Goal: Task Accomplishment & Management: Manage account settings

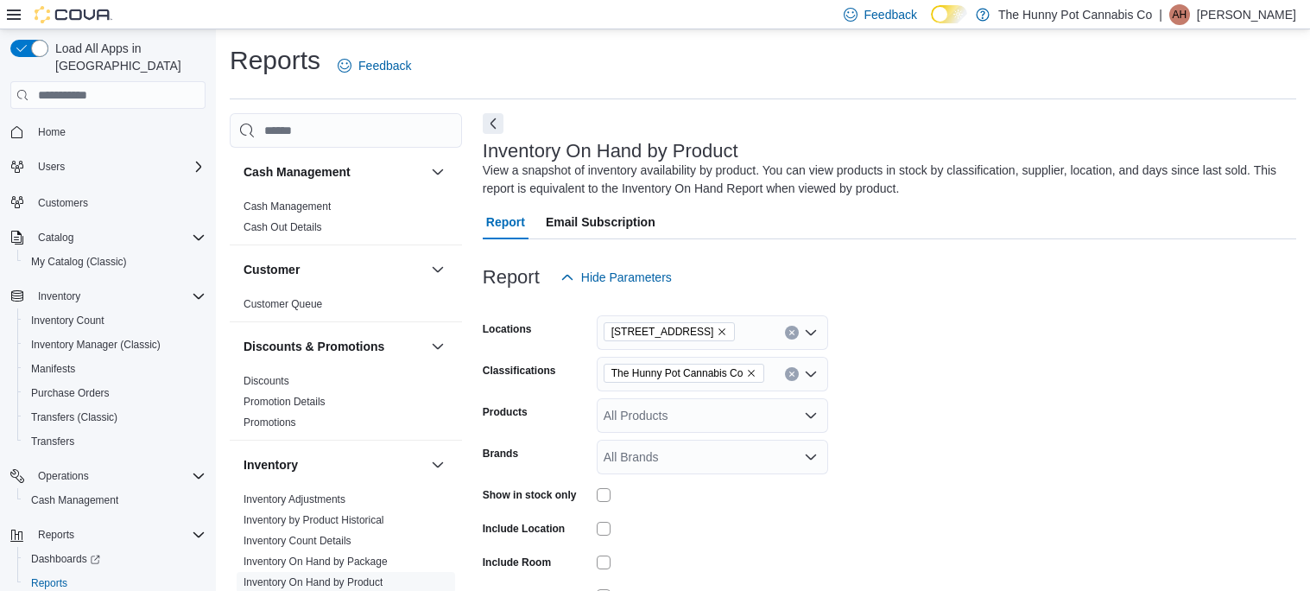
scroll to position [84, 0]
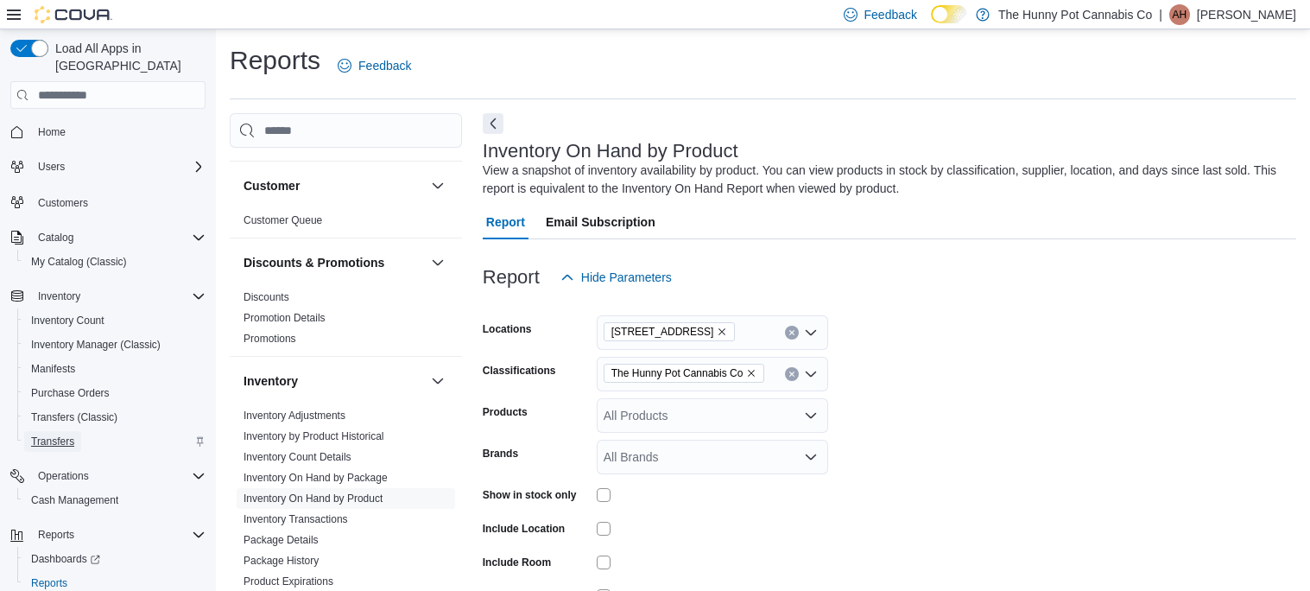
click at [44, 434] on span "Transfers" at bounding box center [52, 441] width 43 height 14
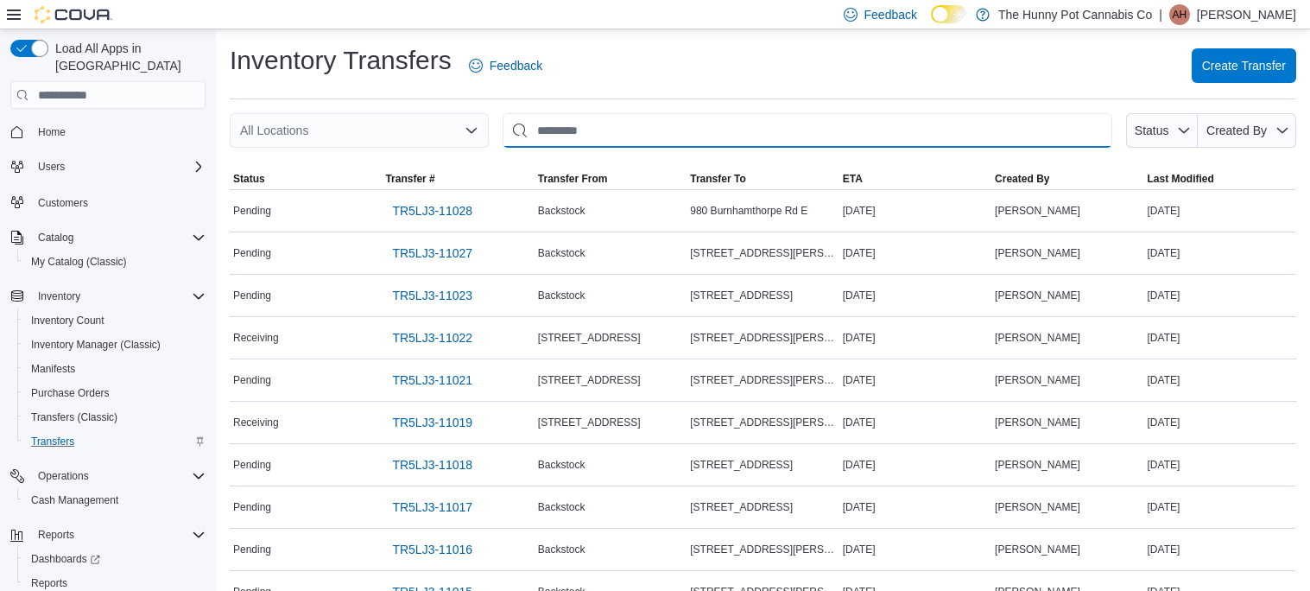
click at [634, 131] on input "This is a search bar. After typing your query, hit enter to filter the results …" at bounding box center [808, 130] width 610 height 35
click at [653, 130] on input "****" at bounding box center [808, 130] width 610 height 35
type input "****"
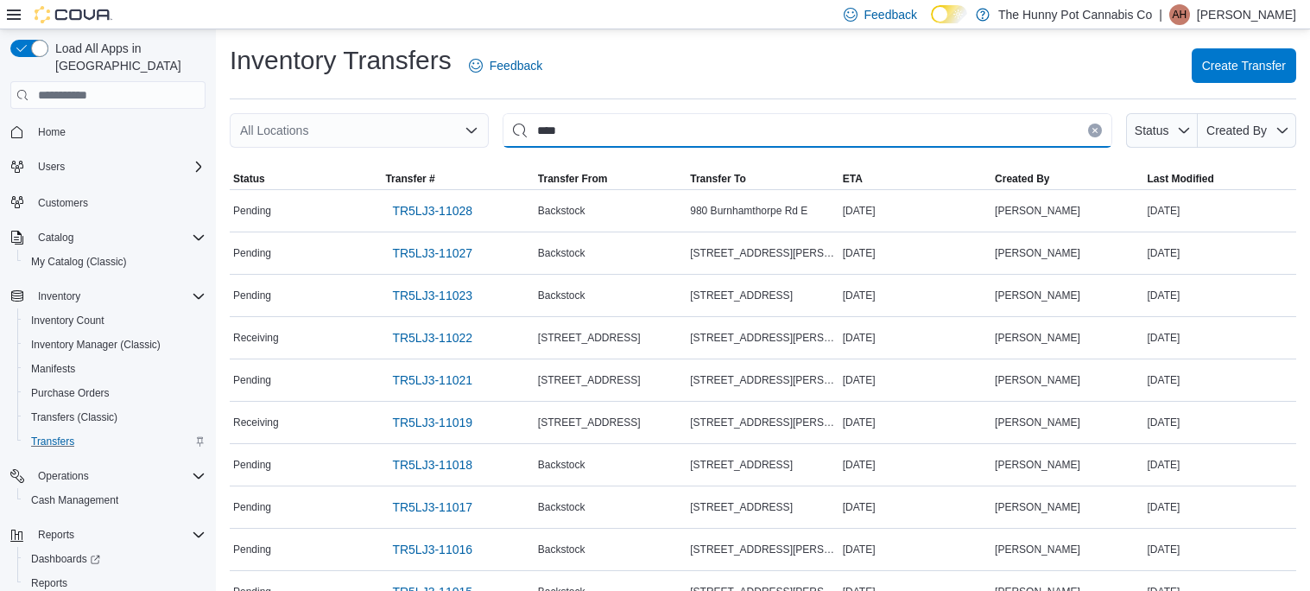
click at [832, 126] on input "****" at bounding box center [808, 130] width 610 height 35
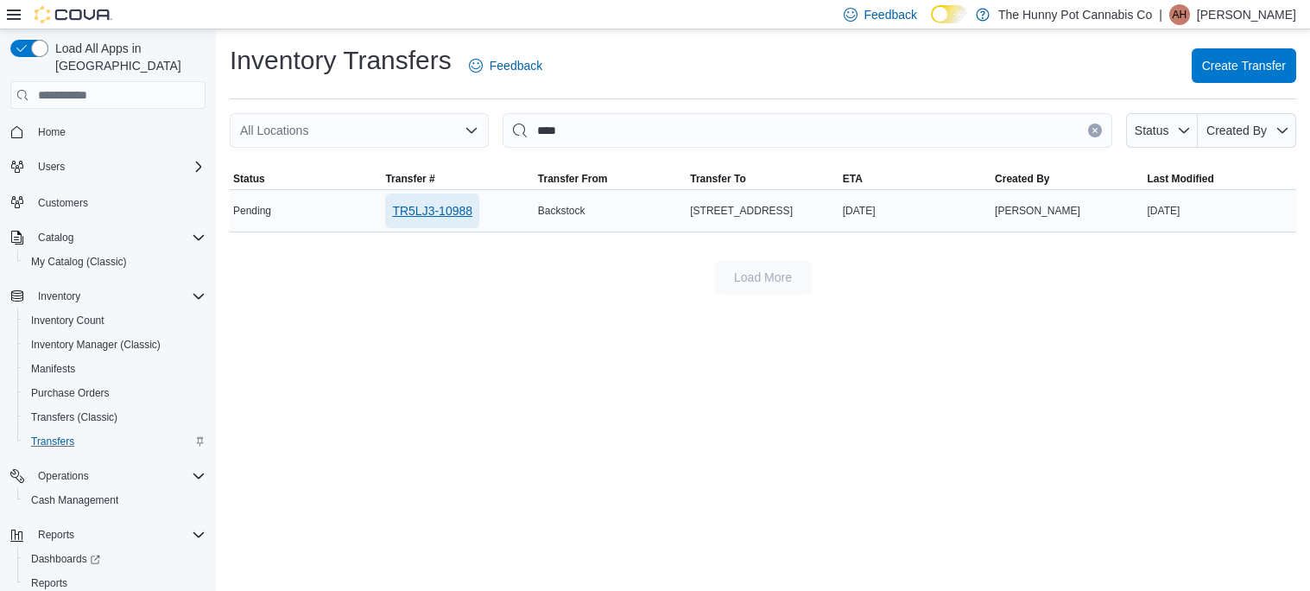
click at [433, 211] on span "TR5LJ3-10988" at bounding box center [432, 210] width 80 height 17
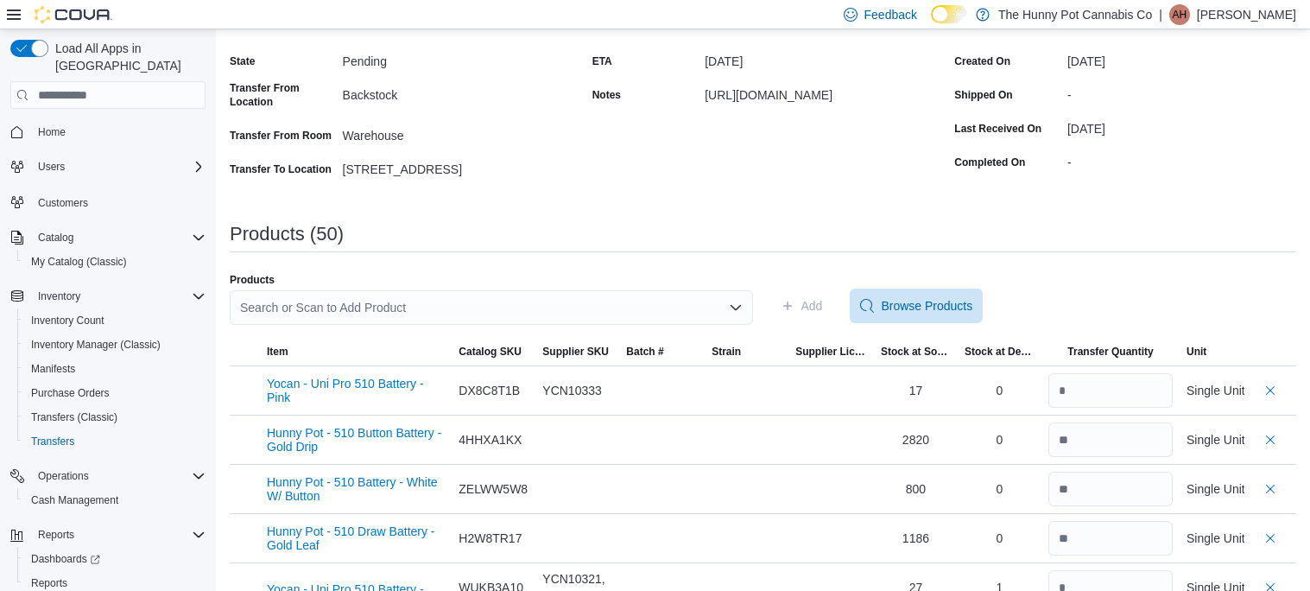
scroll to position [149, 0]
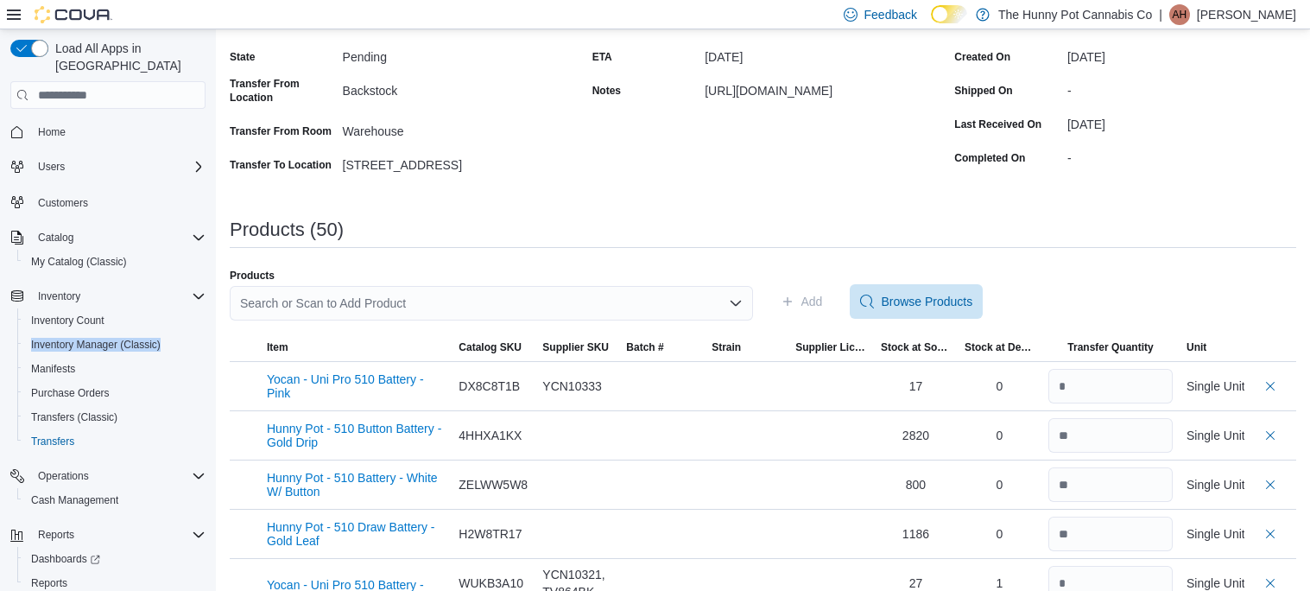
click at [426, 307] on div "Search or Scan to Add Product" at bounding box center [491, 303] width 523 height 35
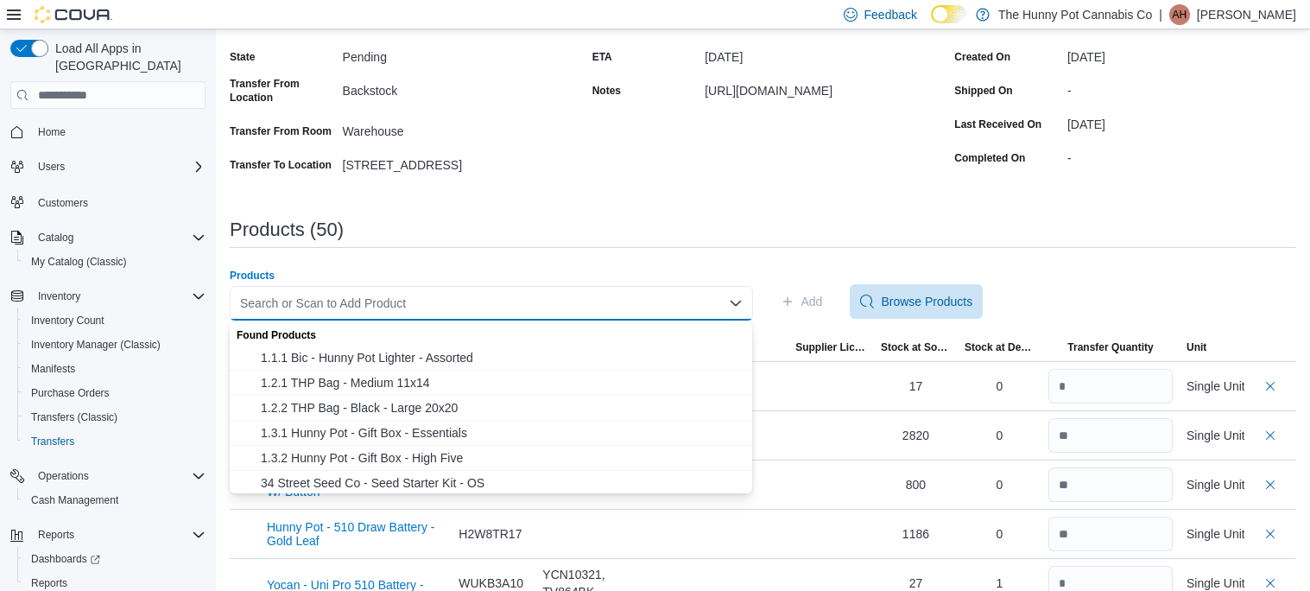
paste input "**********"
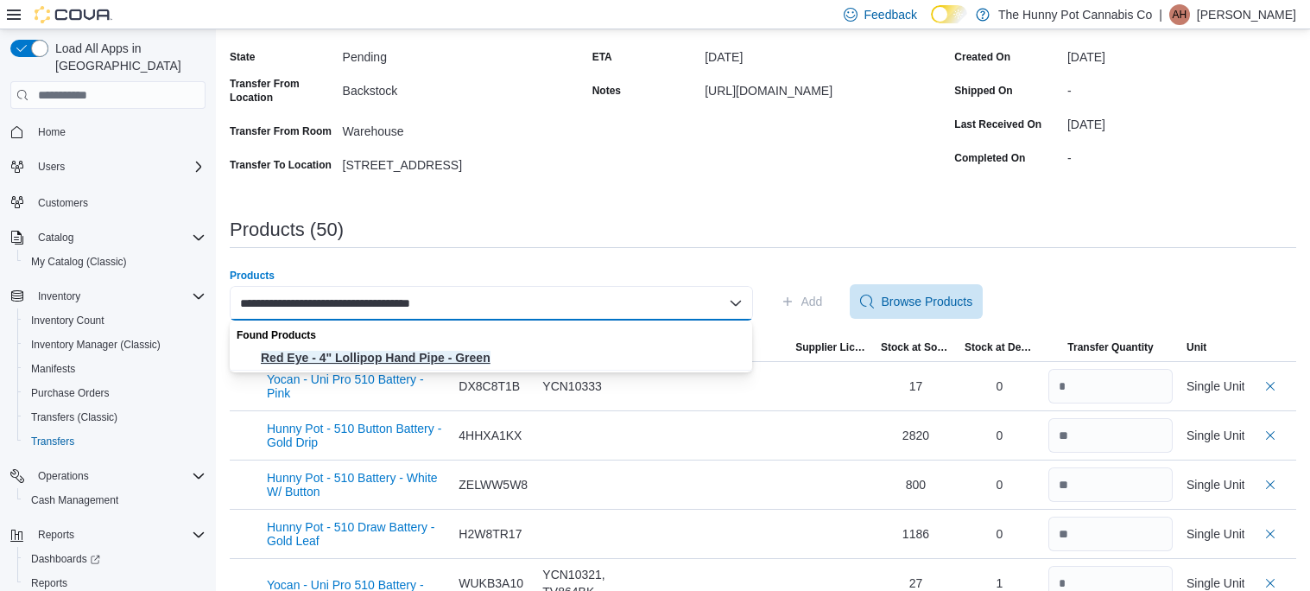
type input "**********"
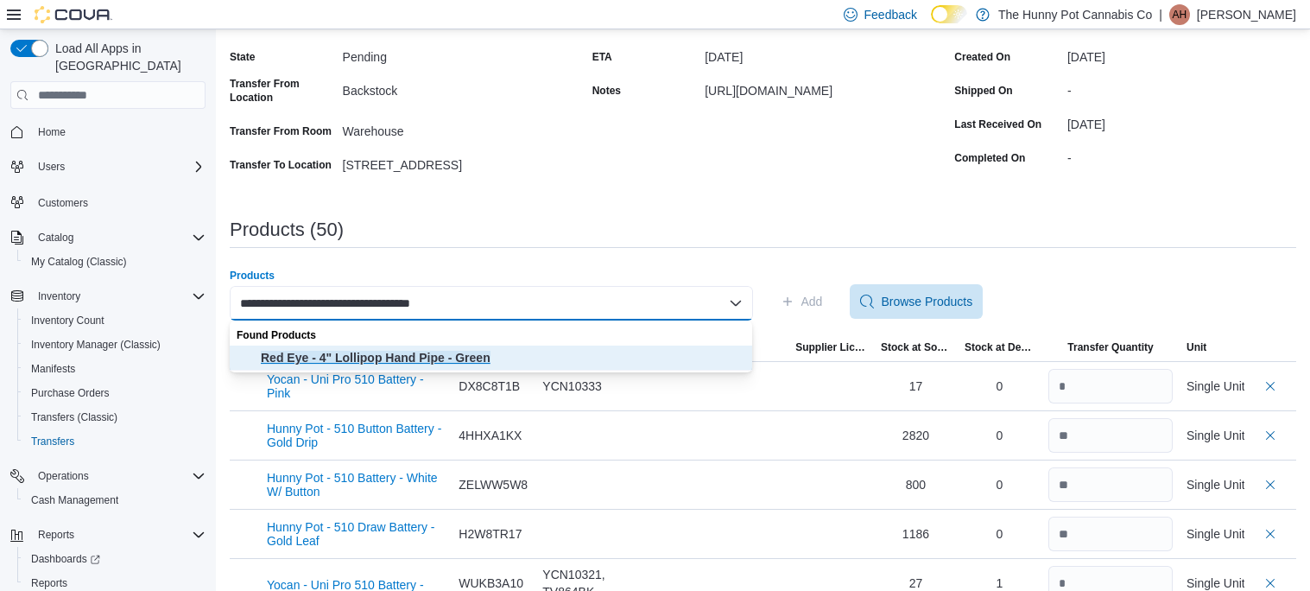
click at [446, 352] on span "Red Eye - 4" Lollipop Hand Pipe - Green" at bounding box center [502, 357] width 482 height 17
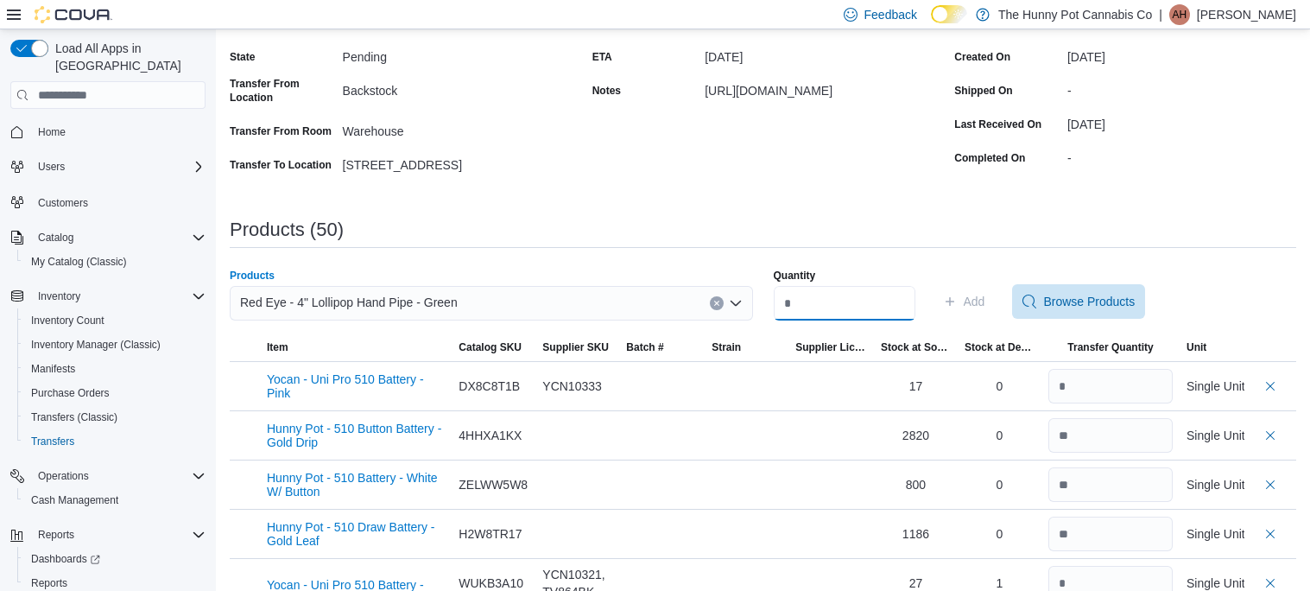
click at [864, 300] on input "Quantity" at bounding box center [845, 303] width 142 height 35
type input "*"
click at [985, 300] on span "Add" at bounding box center [975, 301] width 22 height 17
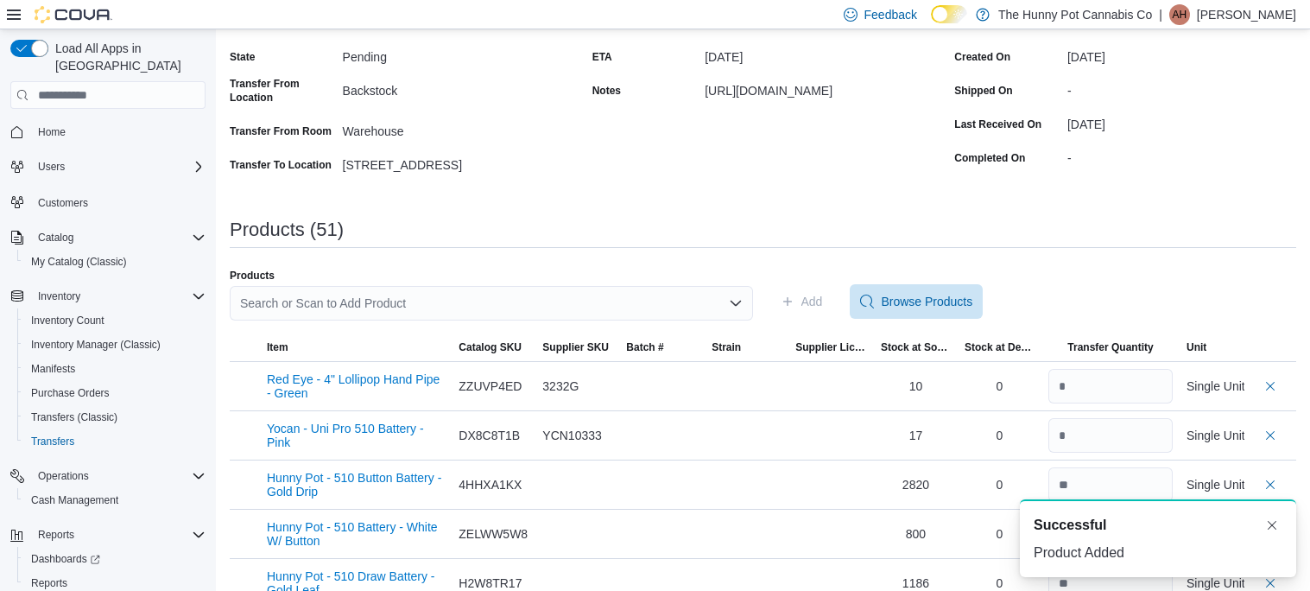
scroll to position [0, 0]
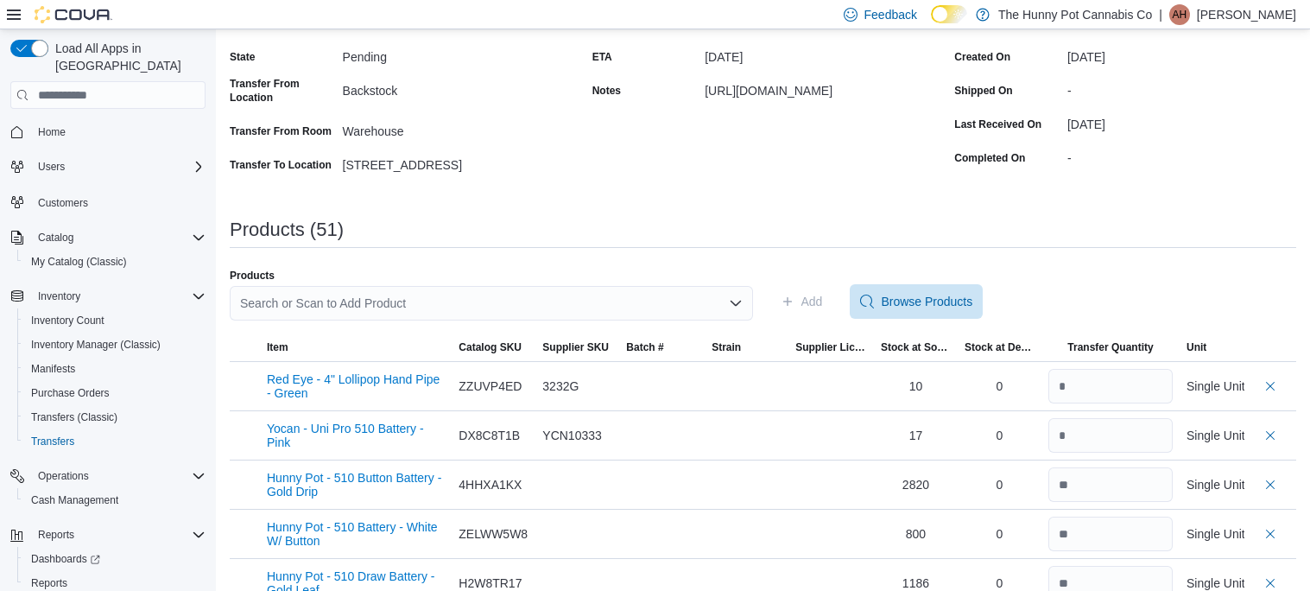
click at [425, 306] on div "Search or Scan to Add Product" at bounding box center [491, 303] width 523 height 35
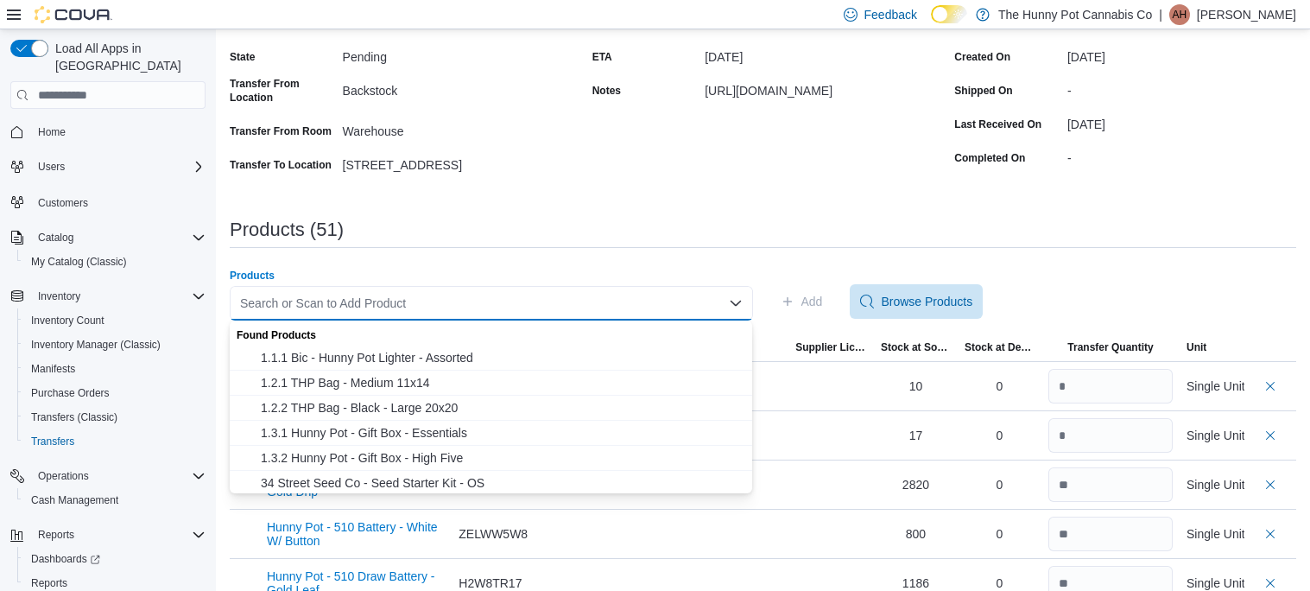
paste input "**********"
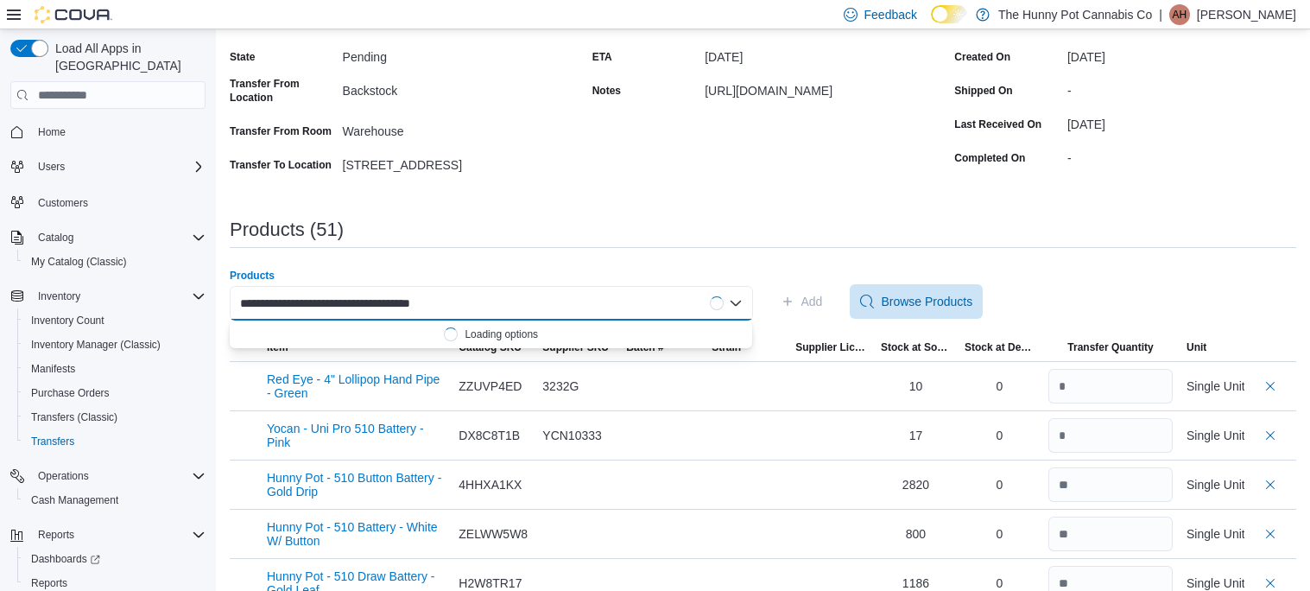
scroll to position [0, 20]
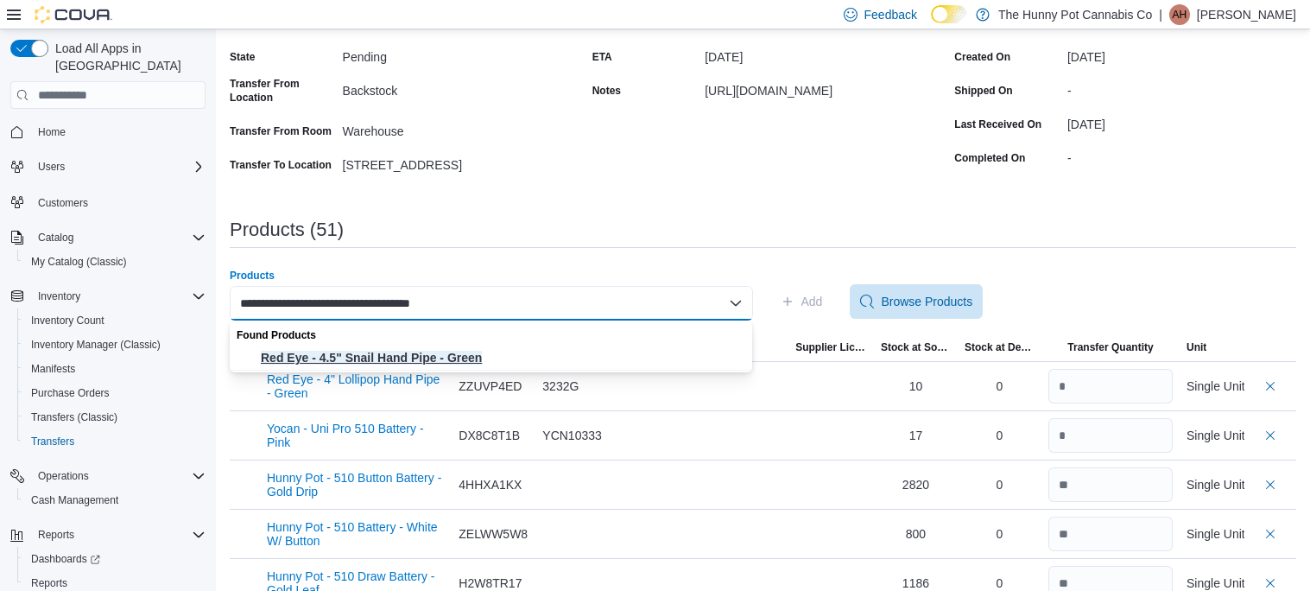
type input "**********"
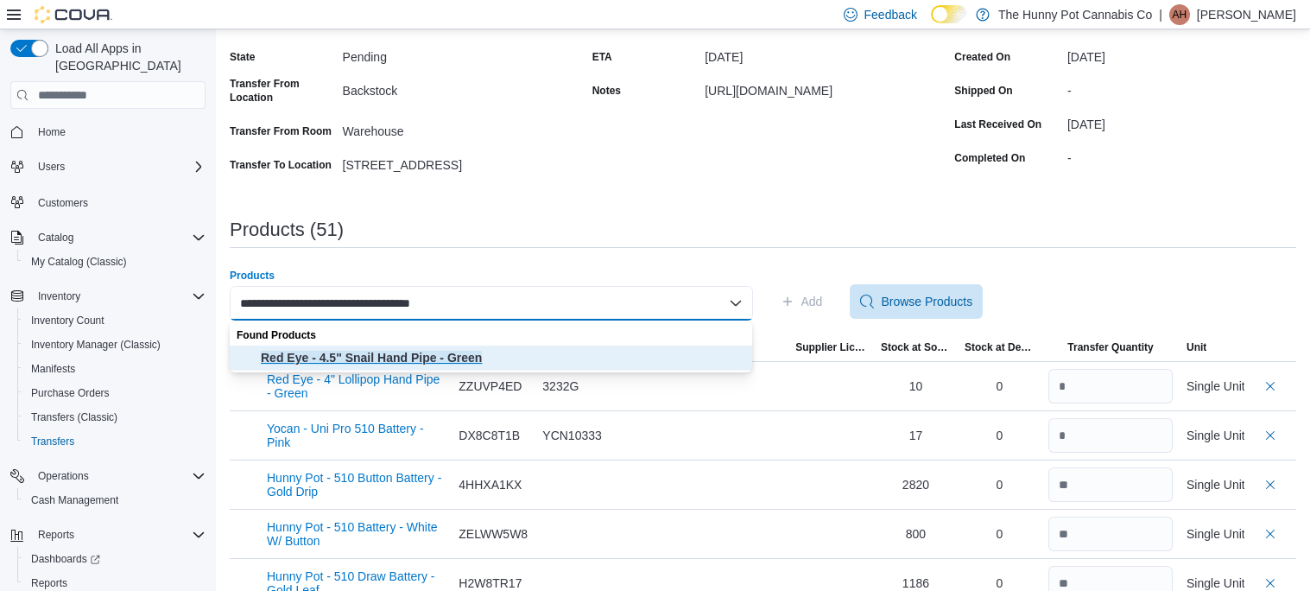
click at [446, 361] on span "Red Eye - 4.5" Snail Hand Pipe - Green" at bounding box center [502, 357] width 482 height 17
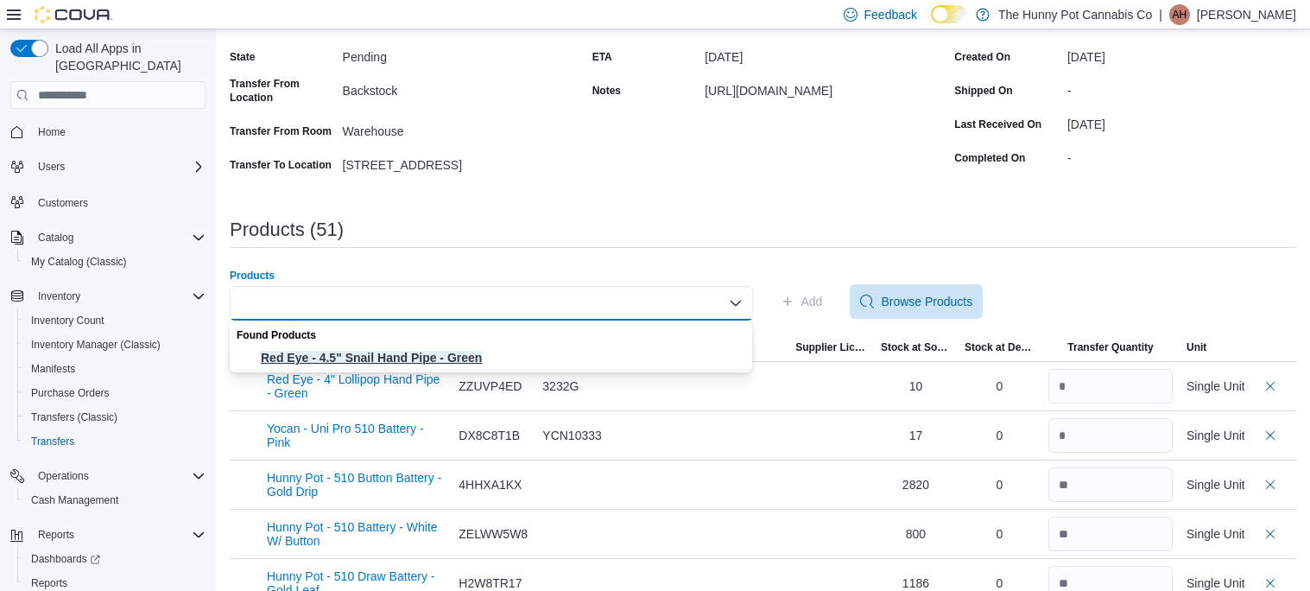
scroll to position [0, 0]
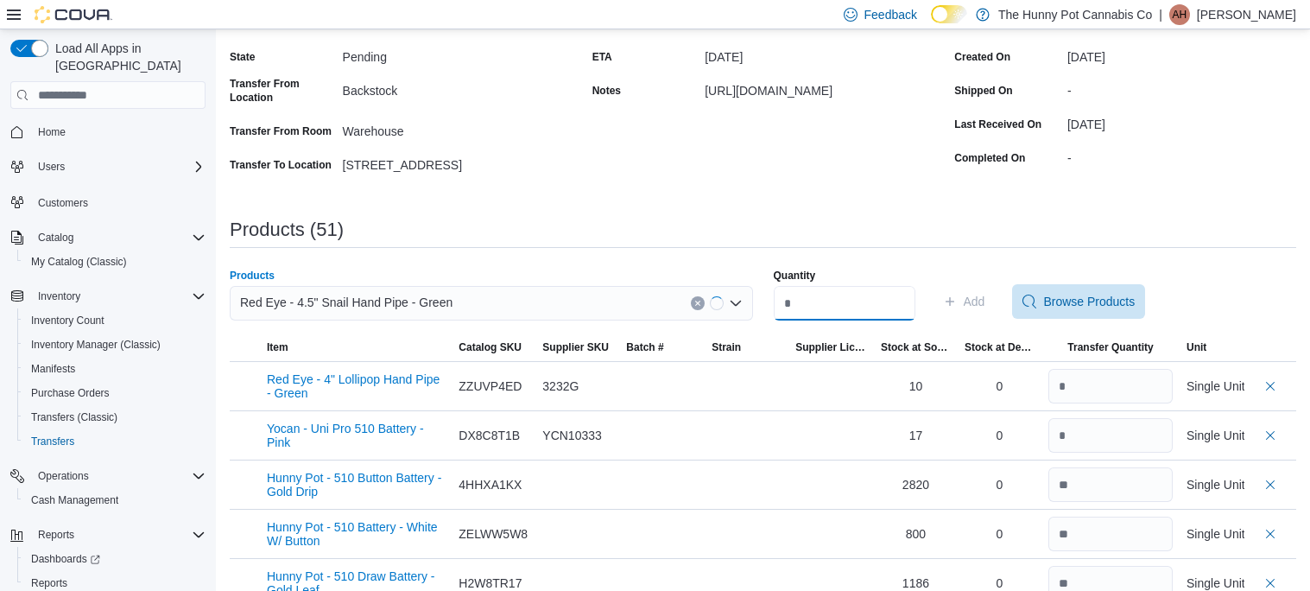
click at [808, 303] on input "Quantity" at bounding box center [845, 303] width 142 height 35
type input "*"
drag, startPoint x: 1096, startPoint y: 299, endPoint x: 1021, endPoint y: 295, distance: 75.2
click at [1021, 295] on div "Quantity * Add Browse Products" at bounding box center [1035, 302] width 523 height 66
click at [985, 295] on span "Add" at bounding box center [975, 301] width 22 height 17
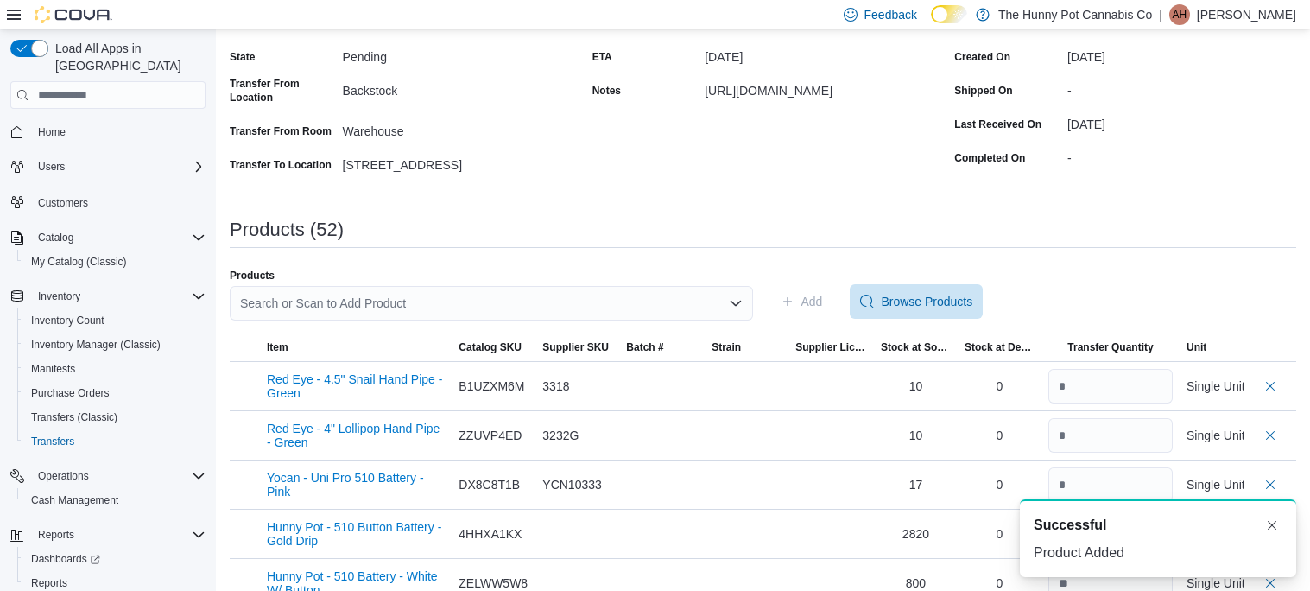
click at [615, 305] on div "Search or Scan to Add Product" at bounding box center [491, 303] width 523 height 35
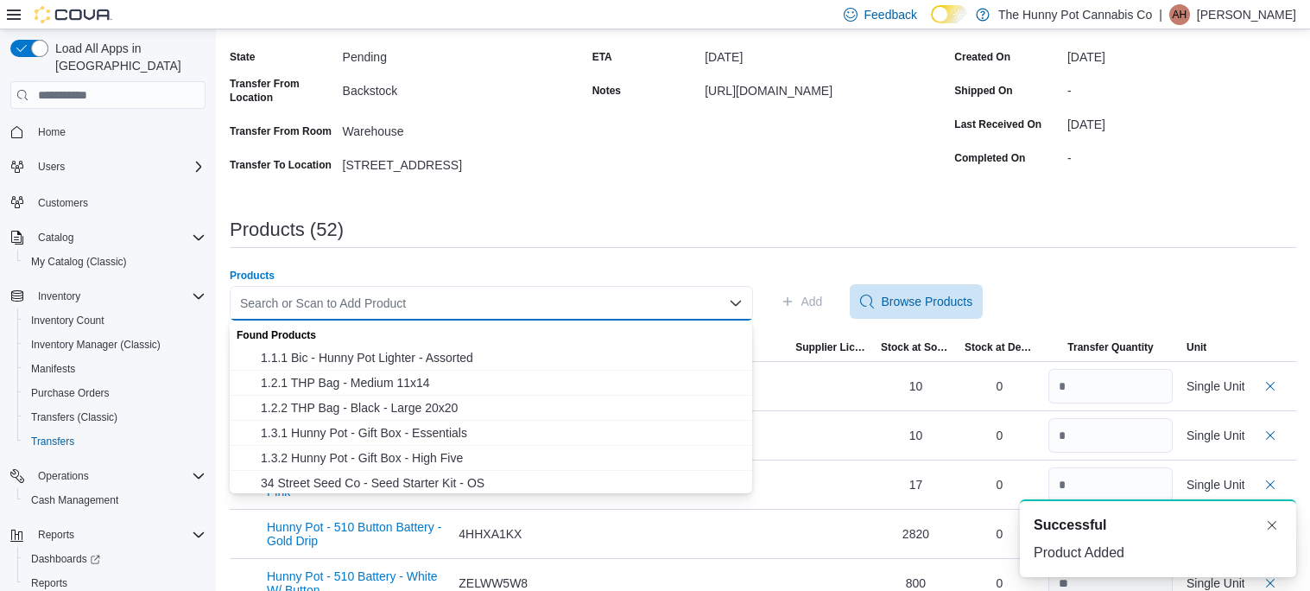
paste input "**********"
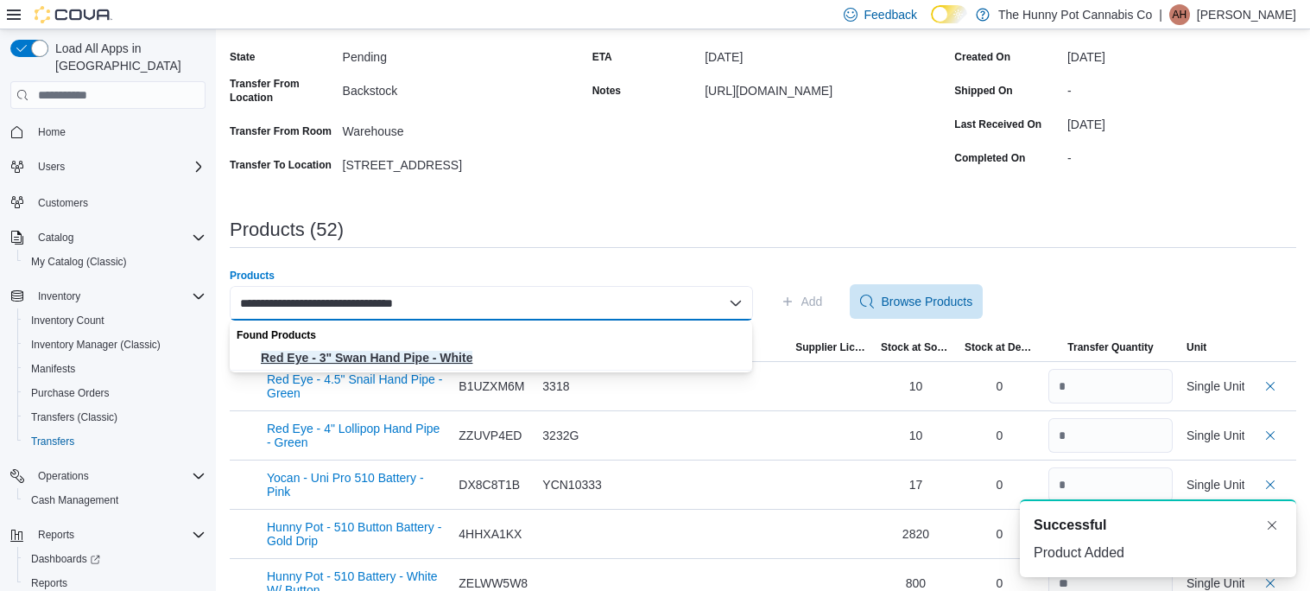
type input "**********"
click at [445, 352] on span "Red Eye - 3" Swan Hand Pipe - White" at bounding box center [502, 357] width 482 height 17
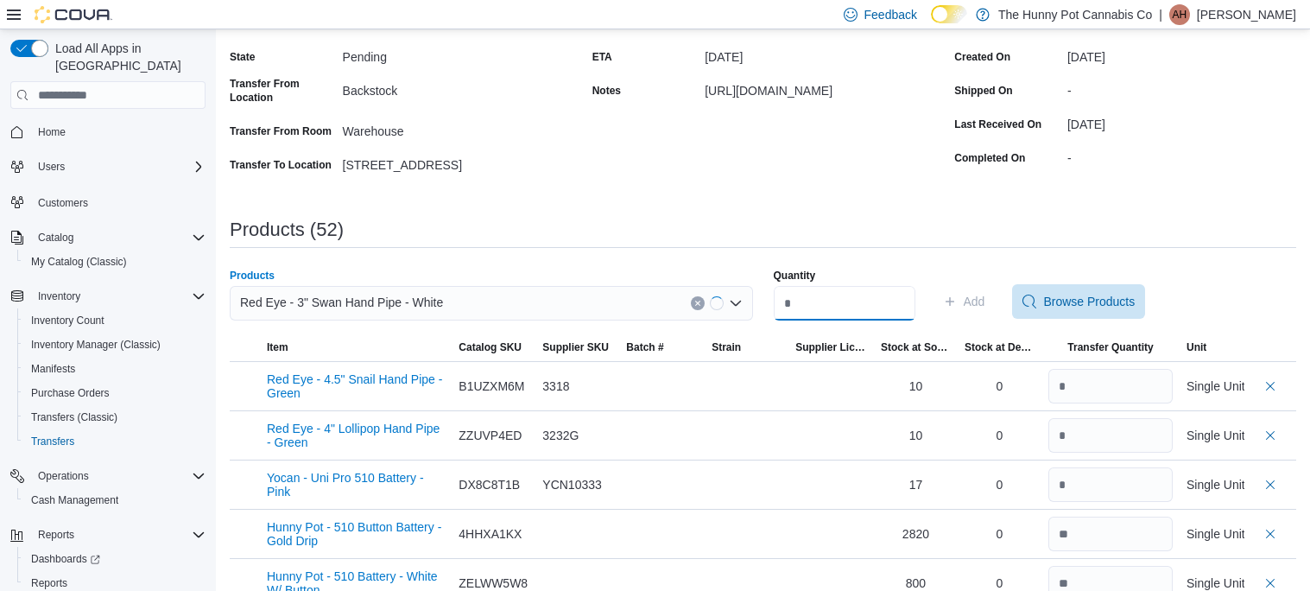
click at [810, 294] on input "Quantity" at bounding box center [845, 303] width 142 height 35
type input "*"
click at [985, 301] on span "Add" at bounding box center [975, 301] width 22 height 17
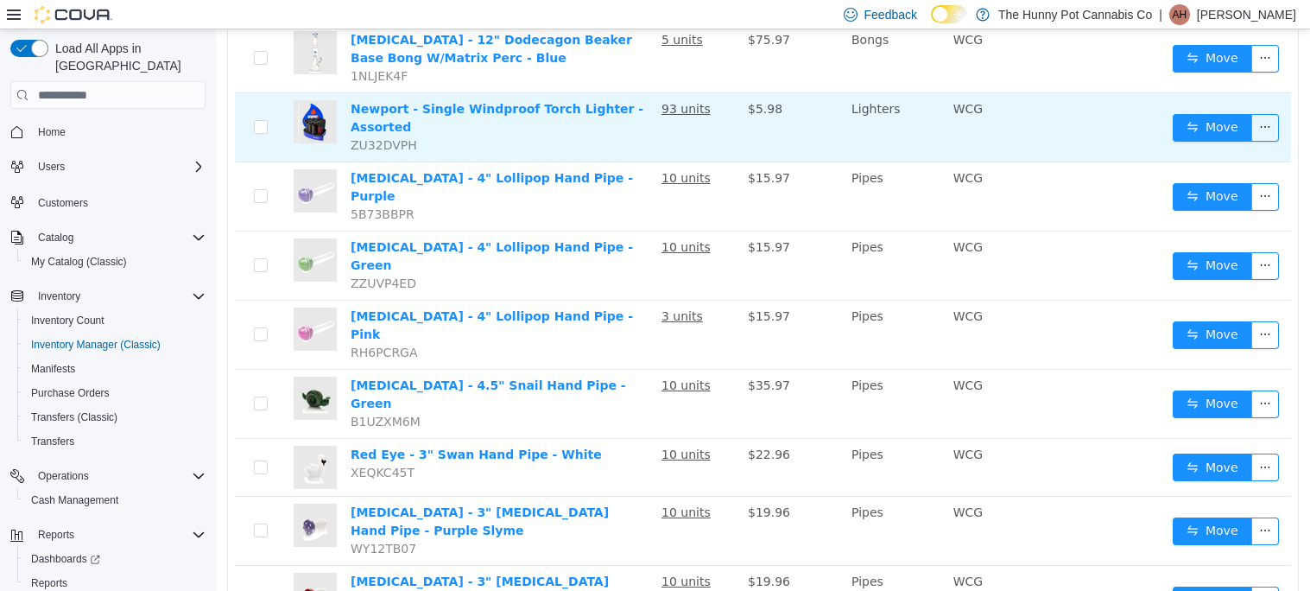
scroll to position [380, 0]
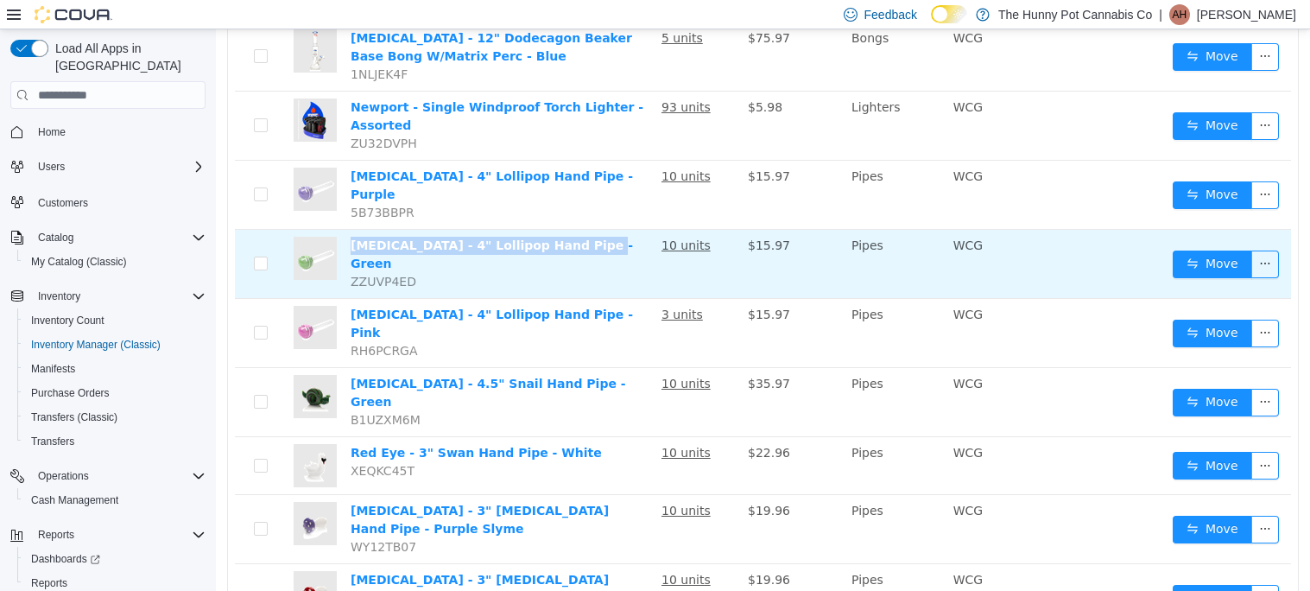
drag, startPoint x: 588, startPoint y: 232, endPoint x: 347, endPoint y: 235, distance: 240.9
click at [347, 235] on td "Red Eye - 4" Lollipop Hand Pipe - Green ZZUVP4ED" at bounding box center [499, 264] width 311 height 69
copy link "Red Eye - 4" Lollipop Hand Pipe - Green"
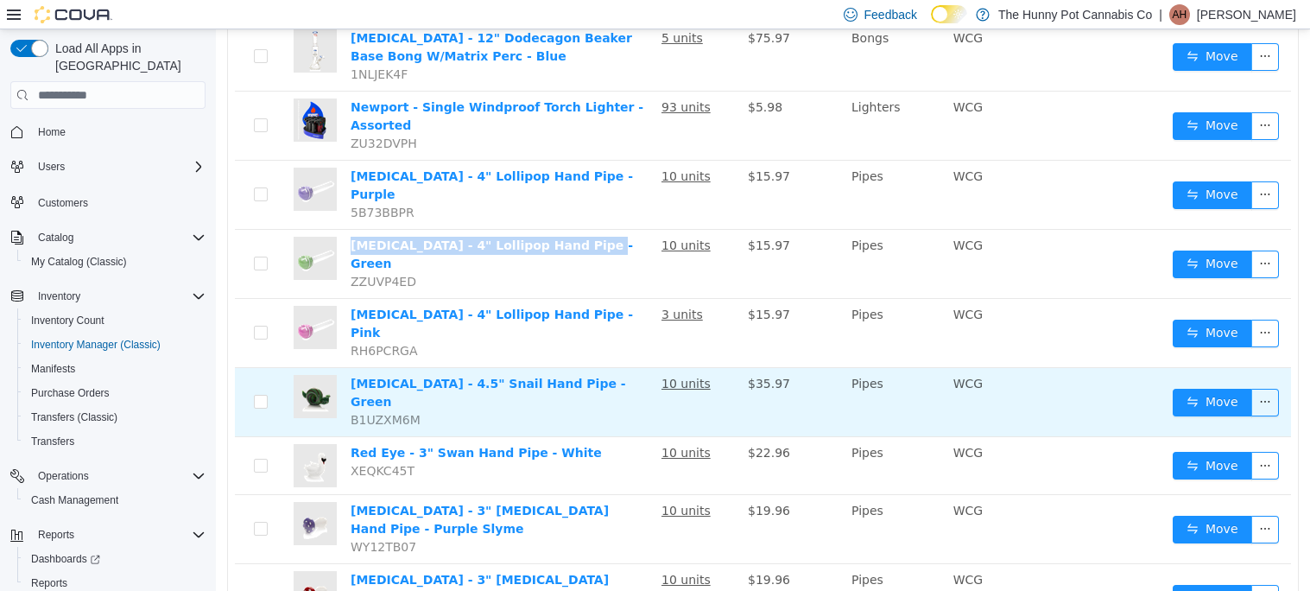
click at [446, 368] on td "Red Eye - 4.5" Snail Hand Pipe - Green B1UZXM6M" at bounding box center [499, 402] width 311 height 69
drag, startPoint x: 590, startPoint y: 351, endPoint x: 333, endPoint y: 353, distance: 256.5
click at [333, 368] on tr "Red Eye - 4.5" Snail Hand Pipe - Green B1UZXM6M 10 units $35.97 Pipes WCG Move" at bounding box center [763, 402] width 1056 height 69
copy tr "Red Eye - 4.5" Snail Hand Pipe - Green"
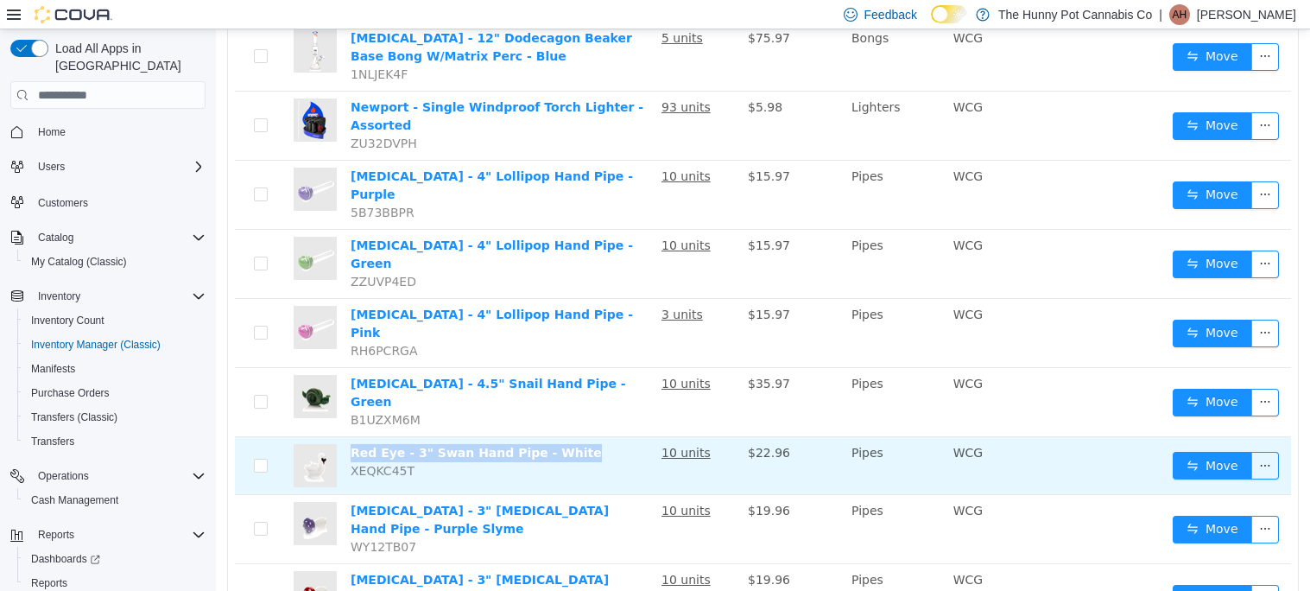
drag, startPoint x: 591, startPoint y: 403, endPoint x: 349, endPoint y: 413, distance: 242.0
click at [349, 437] on td "Red Eye - 3" Swan Hand Pipe - White XEQKC45T" at bounding box center [499, 466] width 311 height 58
copy link "Red Eye - 3" Swan Hand Pipe - White"
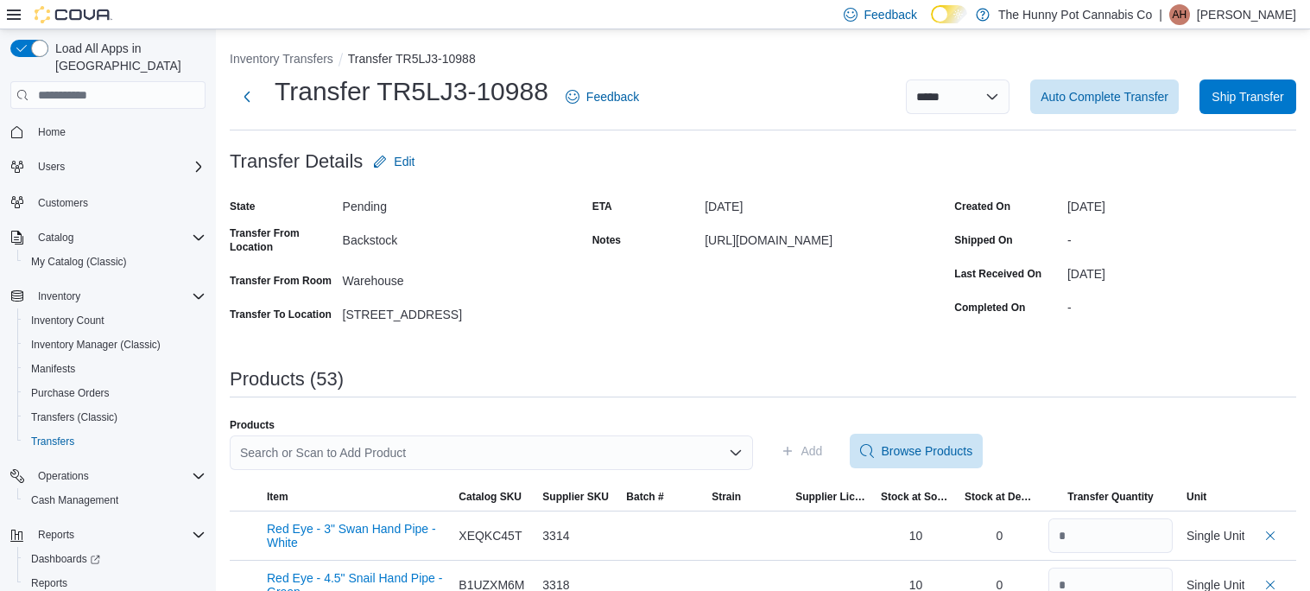
click at [402, 450] on div "Search or Scan to Add Product" at bounding box center [491, 452] width 523 height 35
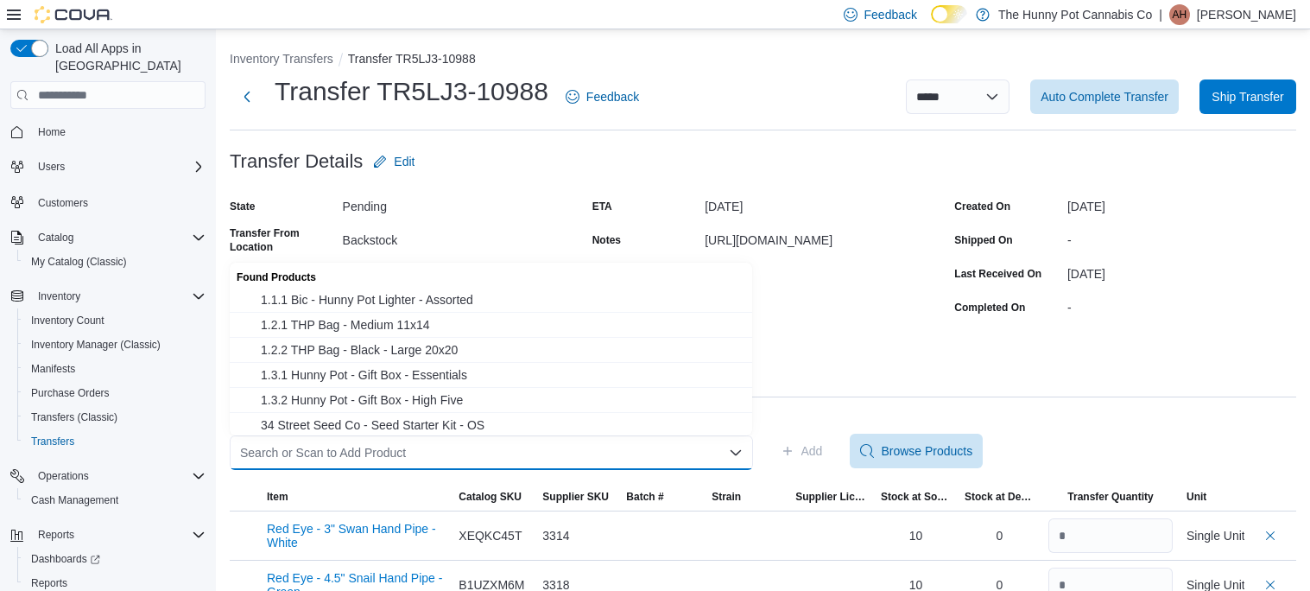
paste input "**********"
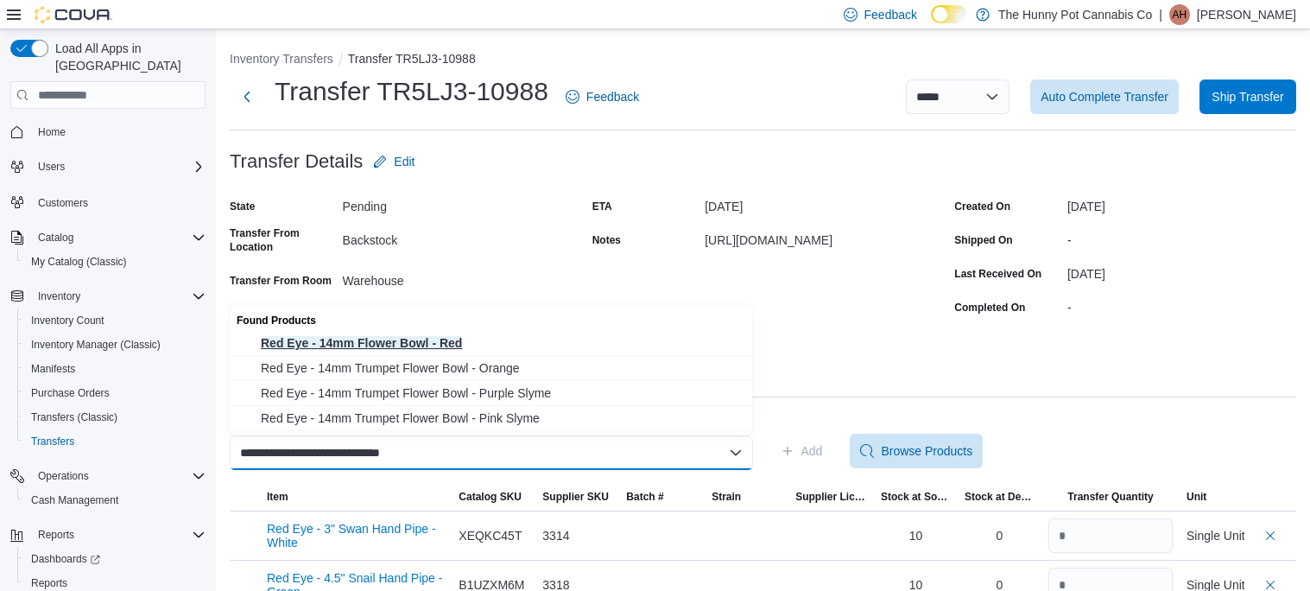
type input "**********"
click at [424, 338] on span "Red Eye - 14mm Flower Bowl - Red" at bounding box center [502, 342] width 482 height 17
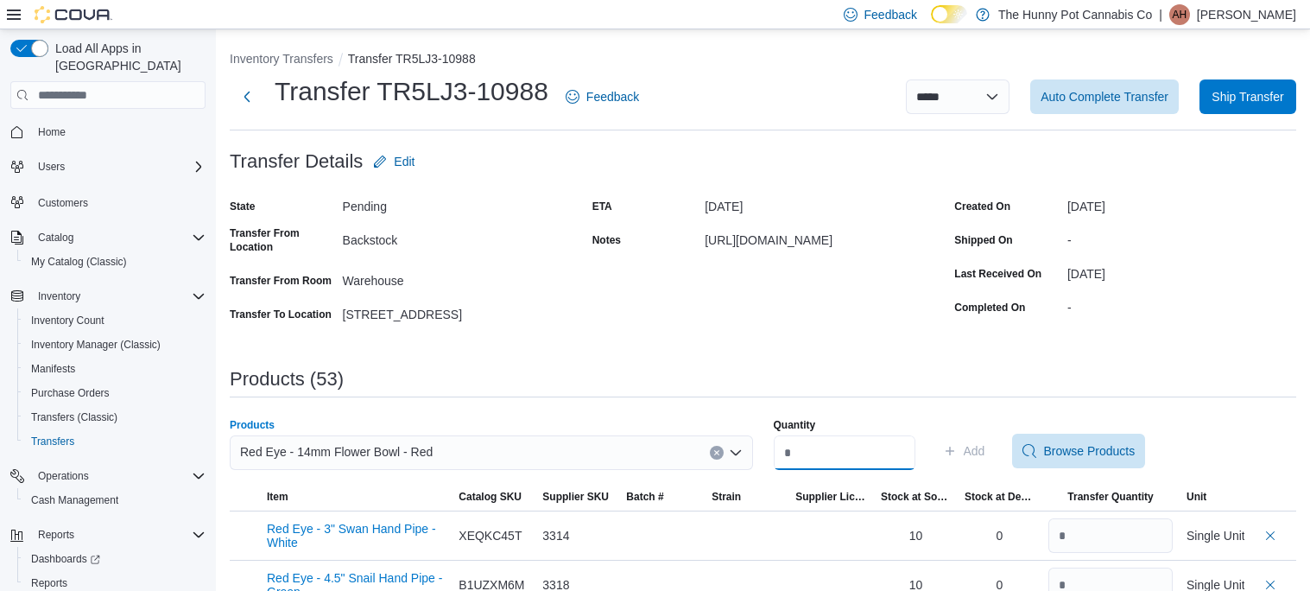
click at [860, 451] on input "Quantity" at bounding box center [845, 452] width 142 height 35
type input "*"
click at [985, 452] on span "Add" at bounding box center [975, 450] width 22 height 17
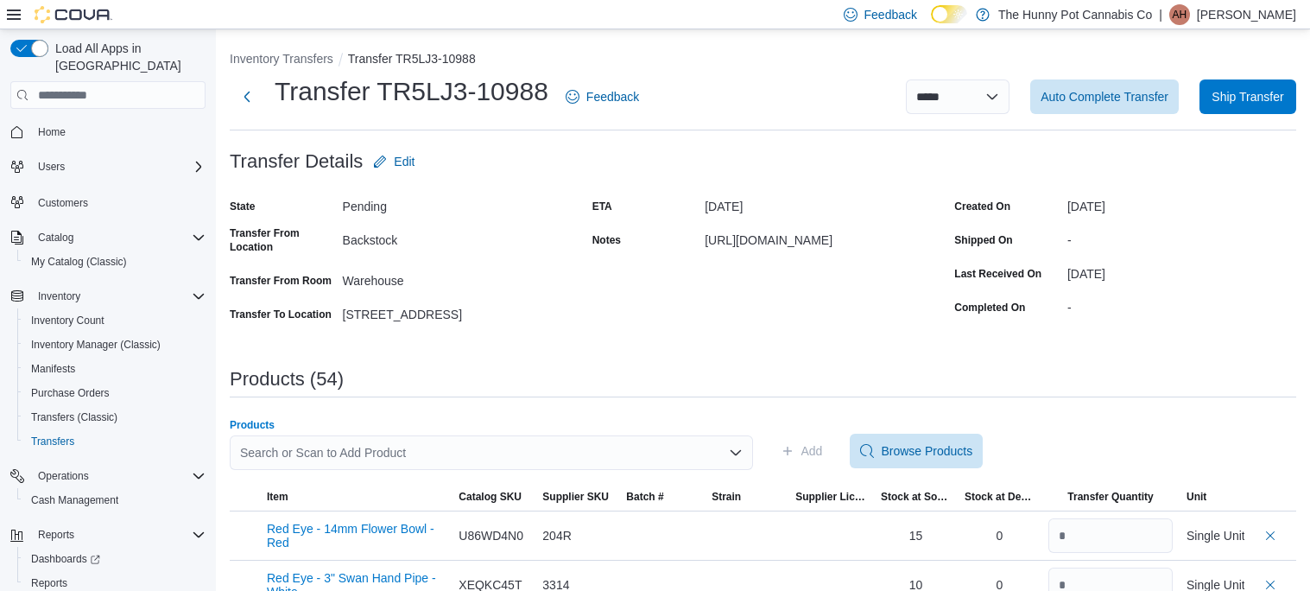
click at [358, 445] on div "Search or Scan to Add Product" at bounding box center [491, 452] width 523 height 35
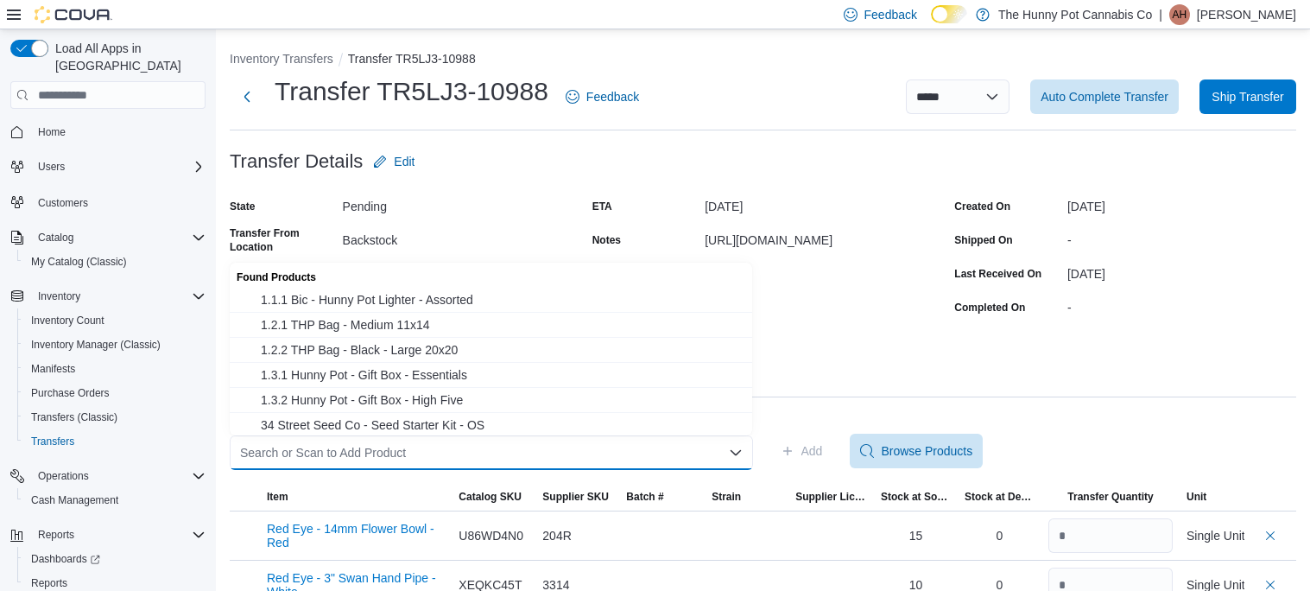
paste input "**********"
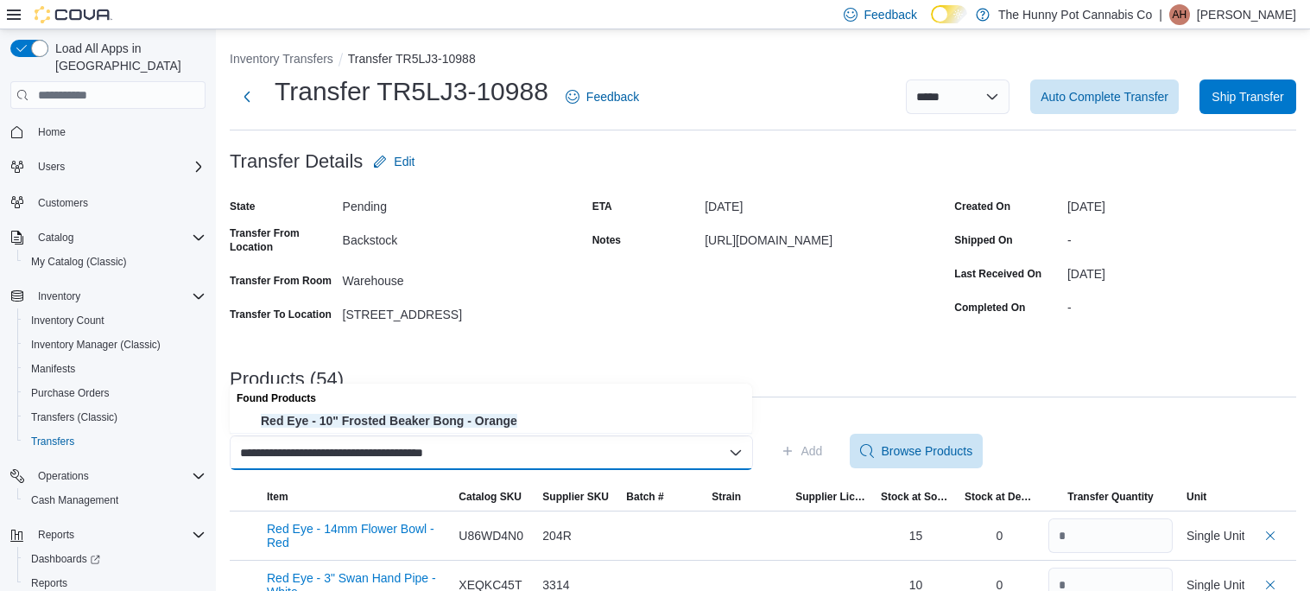
type input "**********"
click at [486, 405] on div "Found Products" at bounding box center [491, 395] width 523 height 25
click at [489, 412] on span "Red Eye - 10" Frosted Beaker Bong - Orange" at bounding box center [502, 420] width 482 height 17
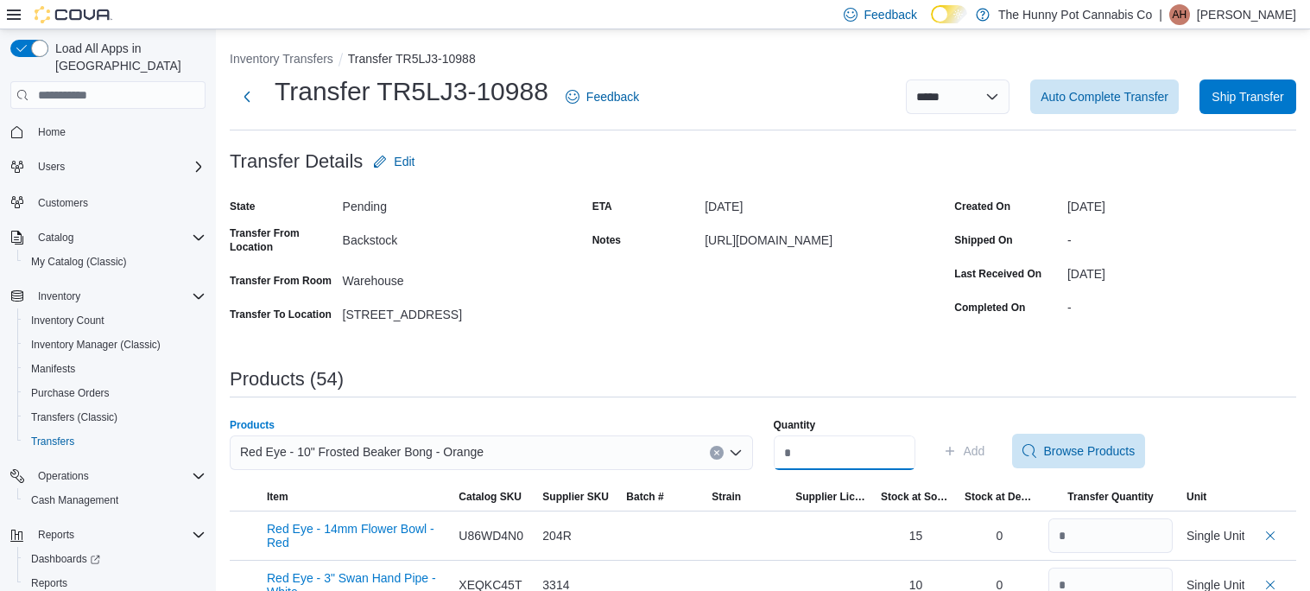
click at [845, 453] on input "Quantity" at bounding box center [845, 452] width 142 height 35
type input "*"
click at [985, 447] on span "Add" at bounding box center [975, 450] width 22 height 17
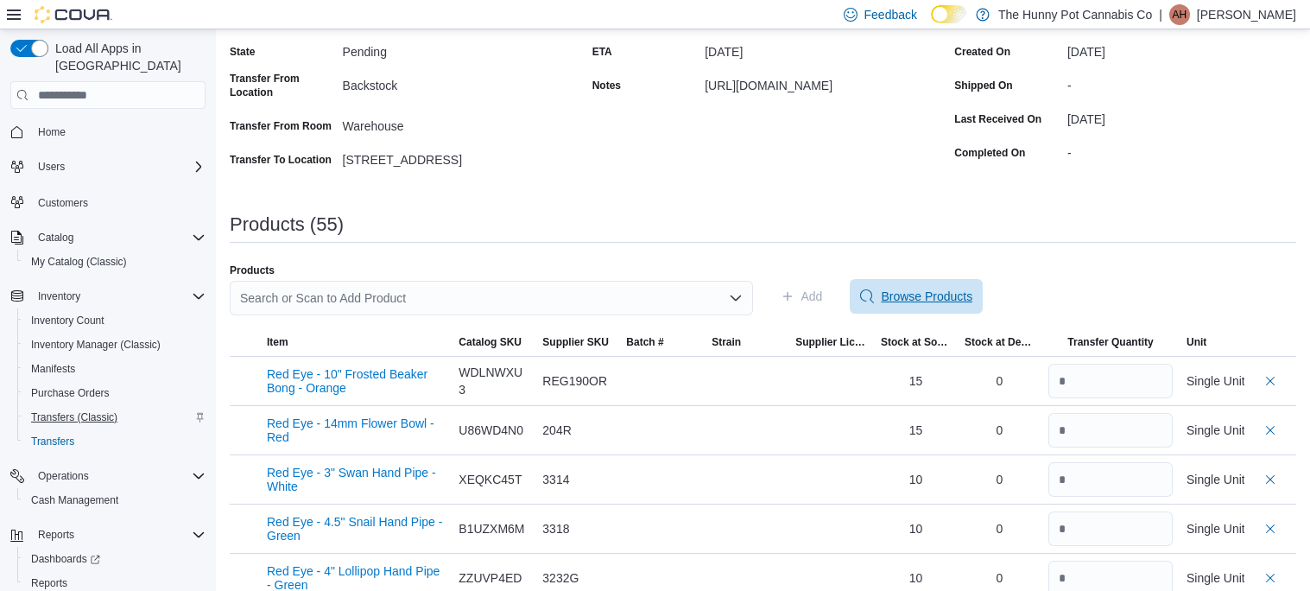
scroll to position [34, 0]
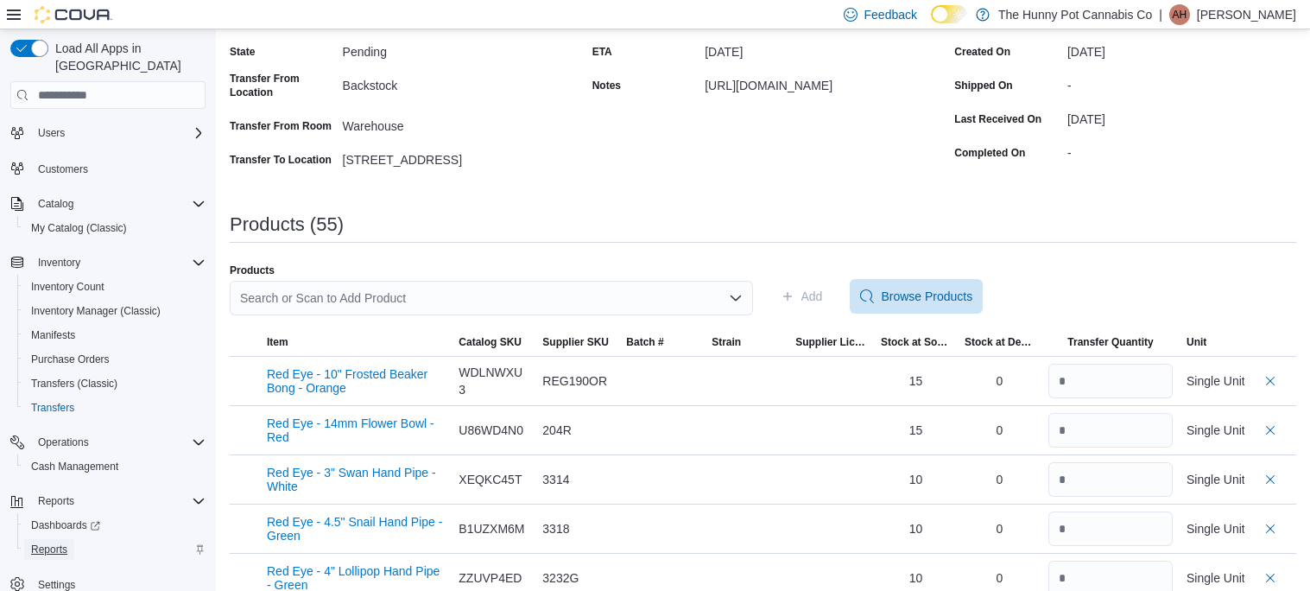
click at [61, 542] on span "Reports" at bounding box center [49, 549] width 36 height 14
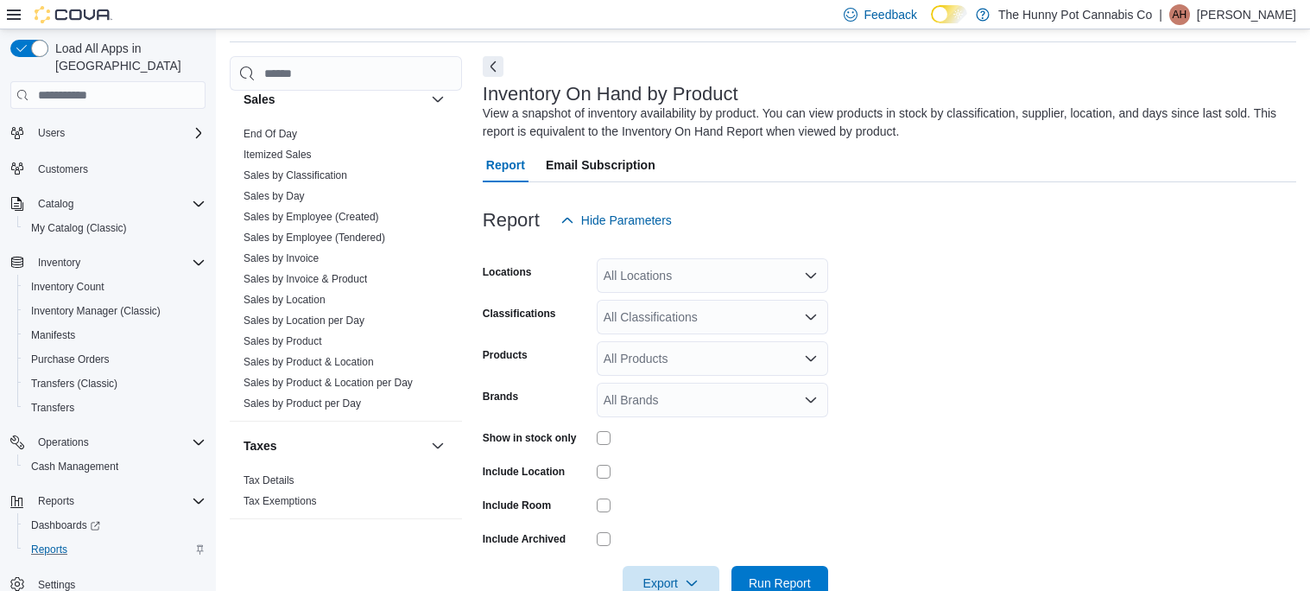
scroll to position [938, 0]
click at [308, 275] on link "Sales by Invoice & Product" at bounding box center [305, 276] width 123 height 12
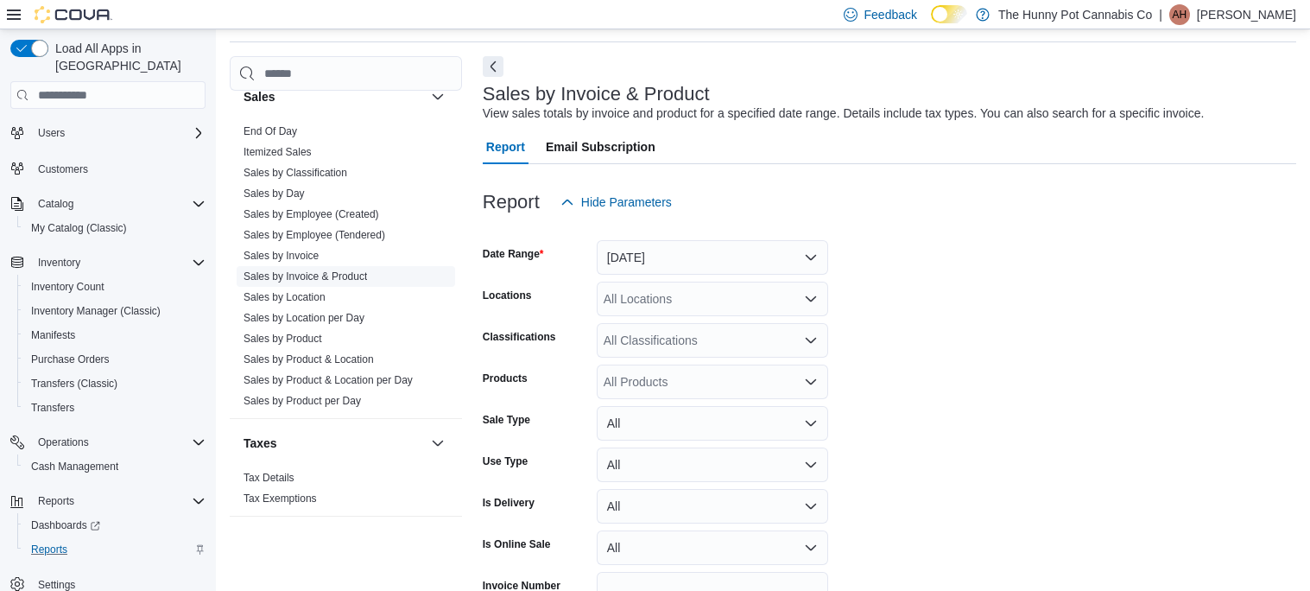
scroll to position [39, 0]
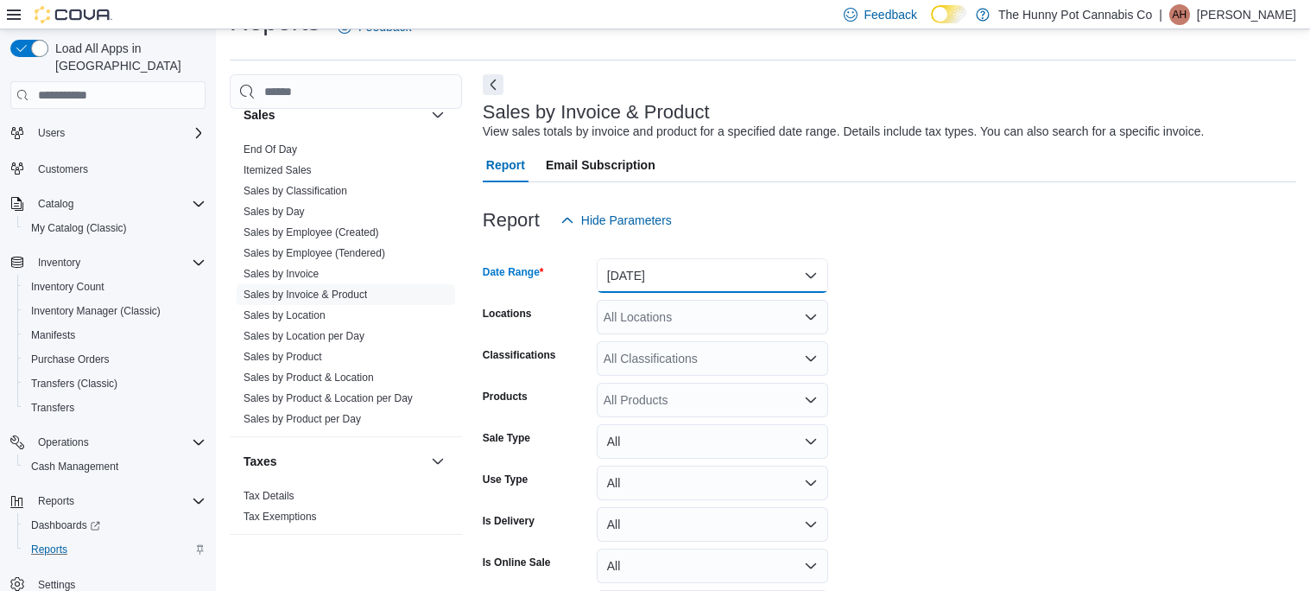
click at [697, 268] on button "Yesterday" at bounding box center [712, 275] width 231 height 35
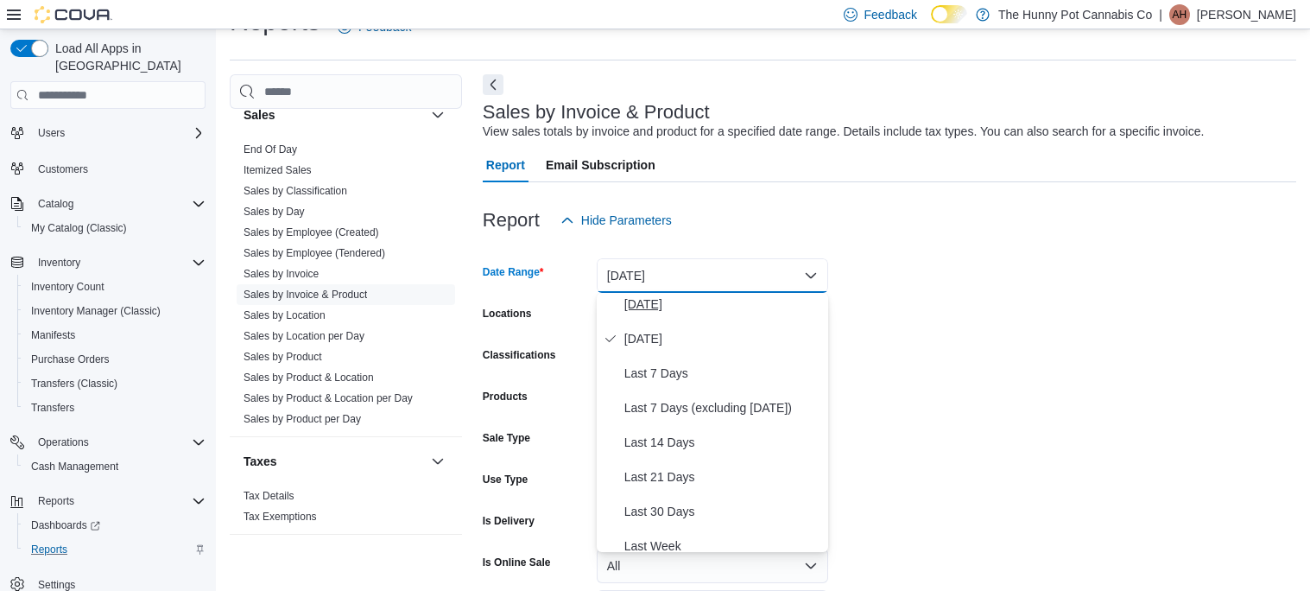
scroll to position [47, 0]
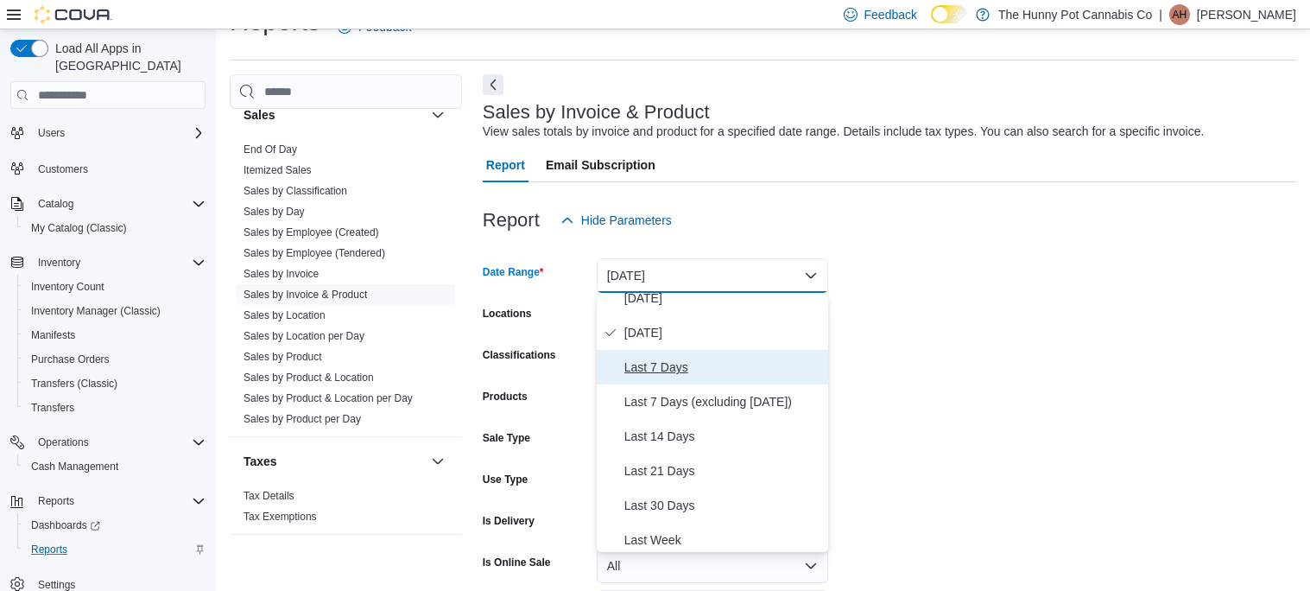
click at [664, 359] on span "Last 7 Days" at bounding box center [722, 367] width 197 height 21
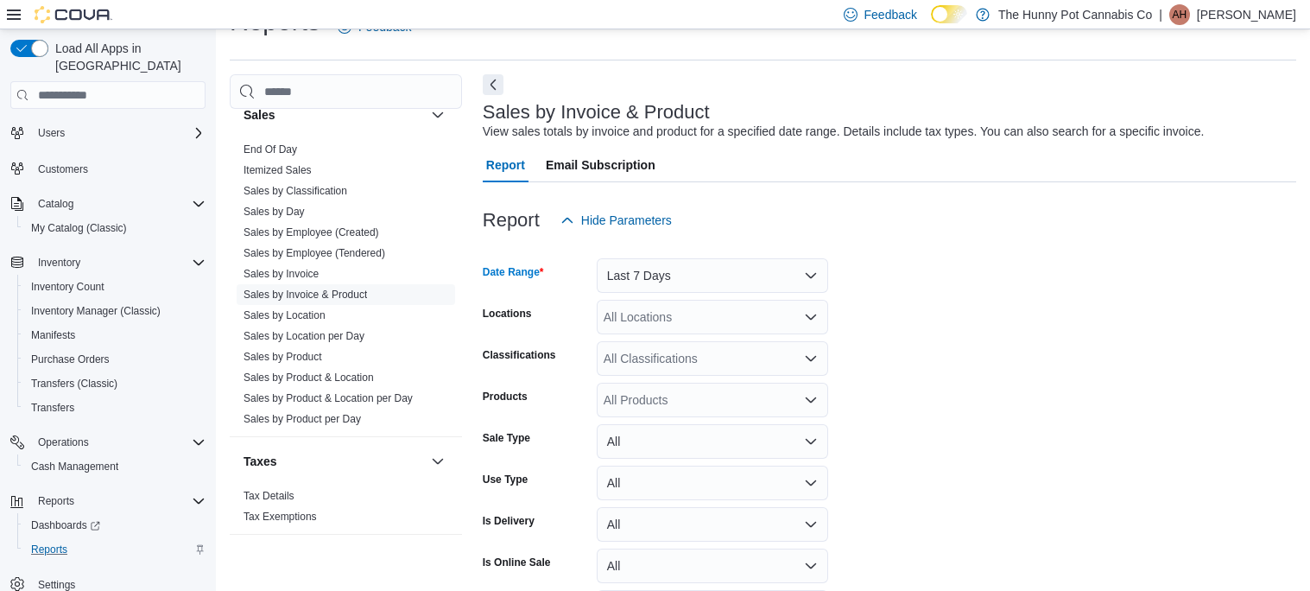
click at [652, 312] on div "All Locations" at bounding box center [712, 317] width 231 height 35
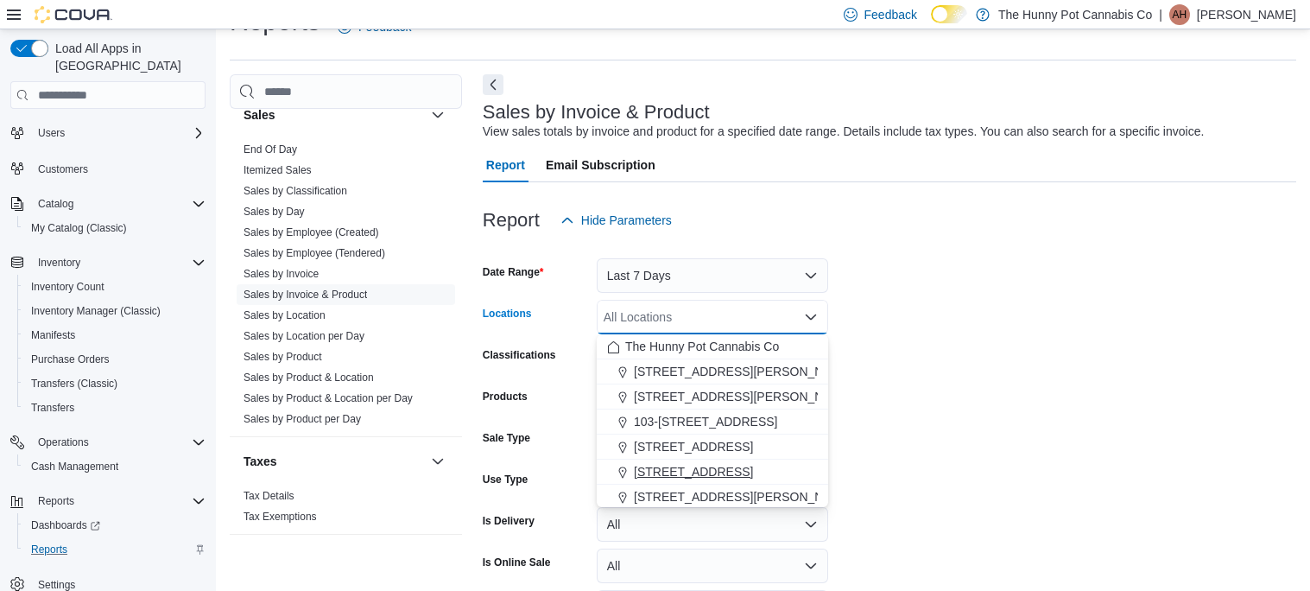
click at [655, 464] on span "1166 Yonge St" at bounding box center [693, 471] width 119 height 17
click at [1148, 266] on form "Date Range Last 7 Days Locations 1166 Yonge St Combo box. Selected. 1166 Yonge …" at bounding box center [889, 454] width 813 height 435
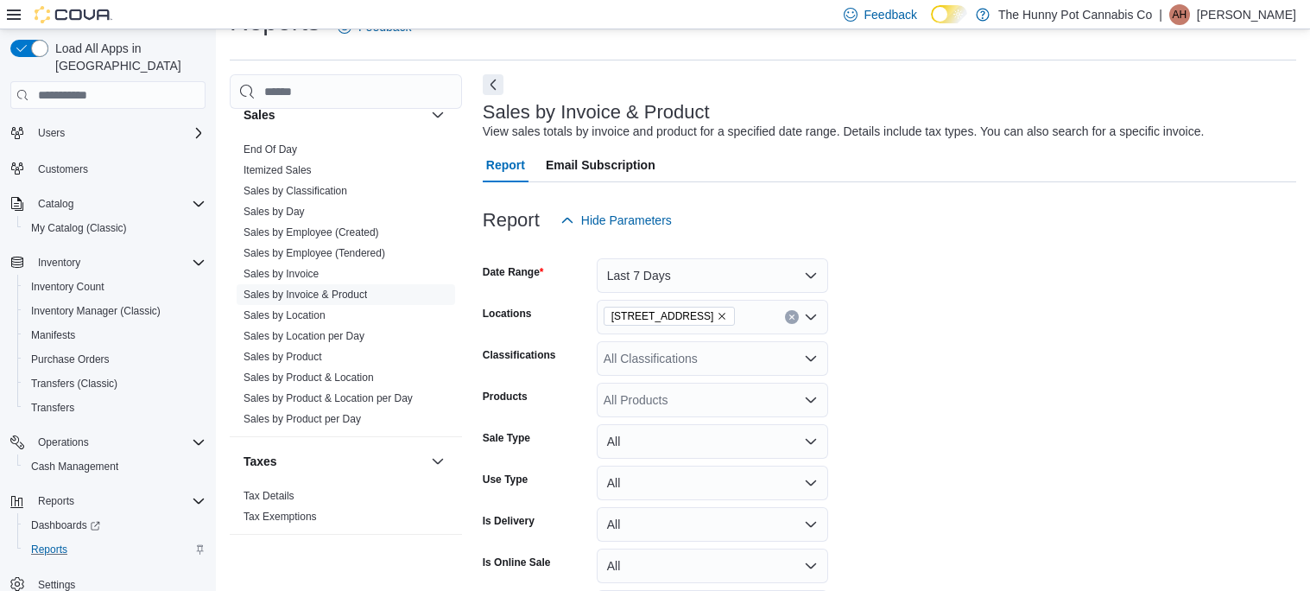
click at [718, 353] on div "All Classifications" at bounding box center [712, 358] width 231 height 35
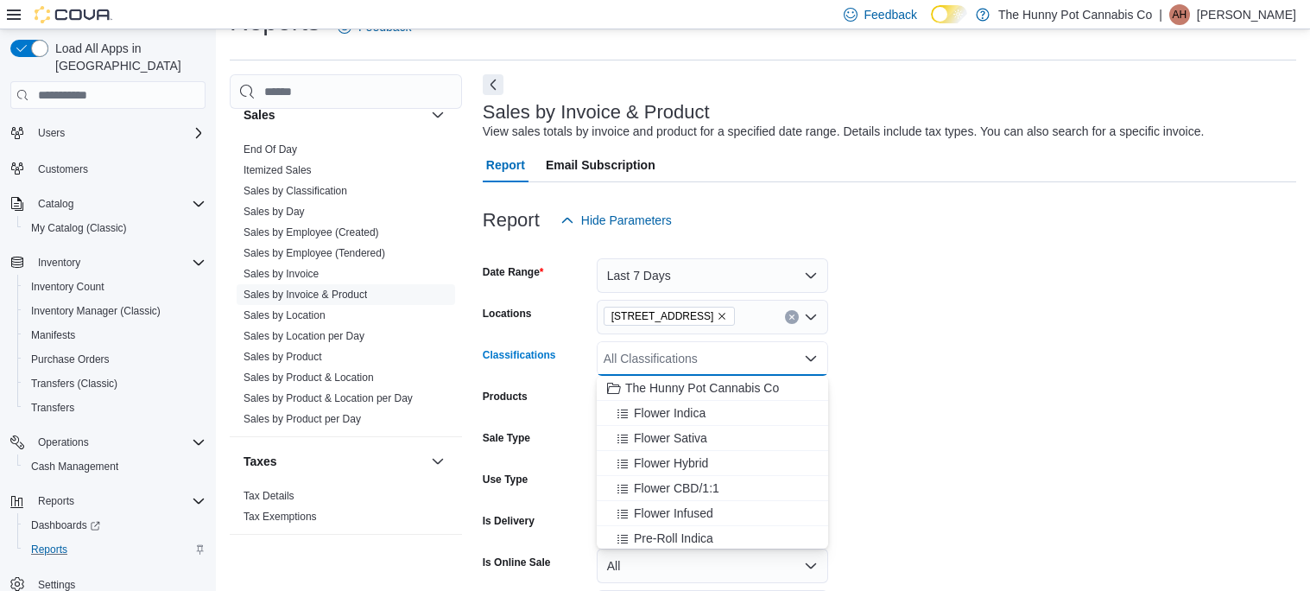
click at [896, 314] on form "Date Range Last 7 Days Locations 1166 Yonge St Classifications All Classificati…" at bounding box center [889, 454] width 813 height 435
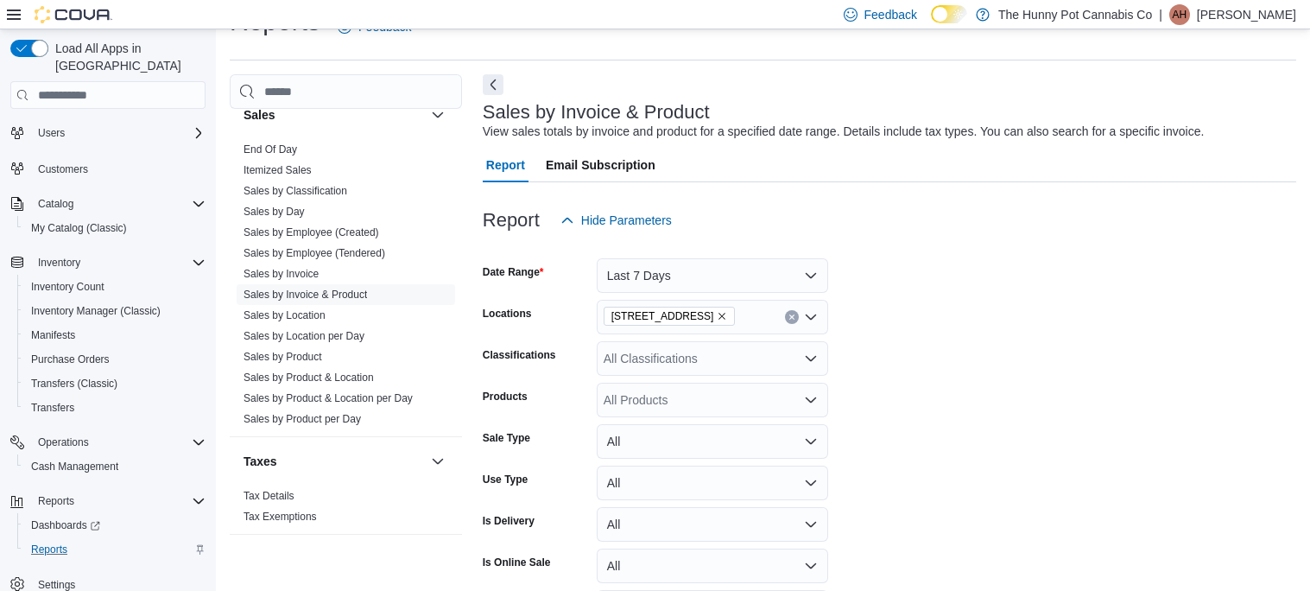
click at [652, 399] on div "All Products" at bounding box center [712, 400] width 231 height 35
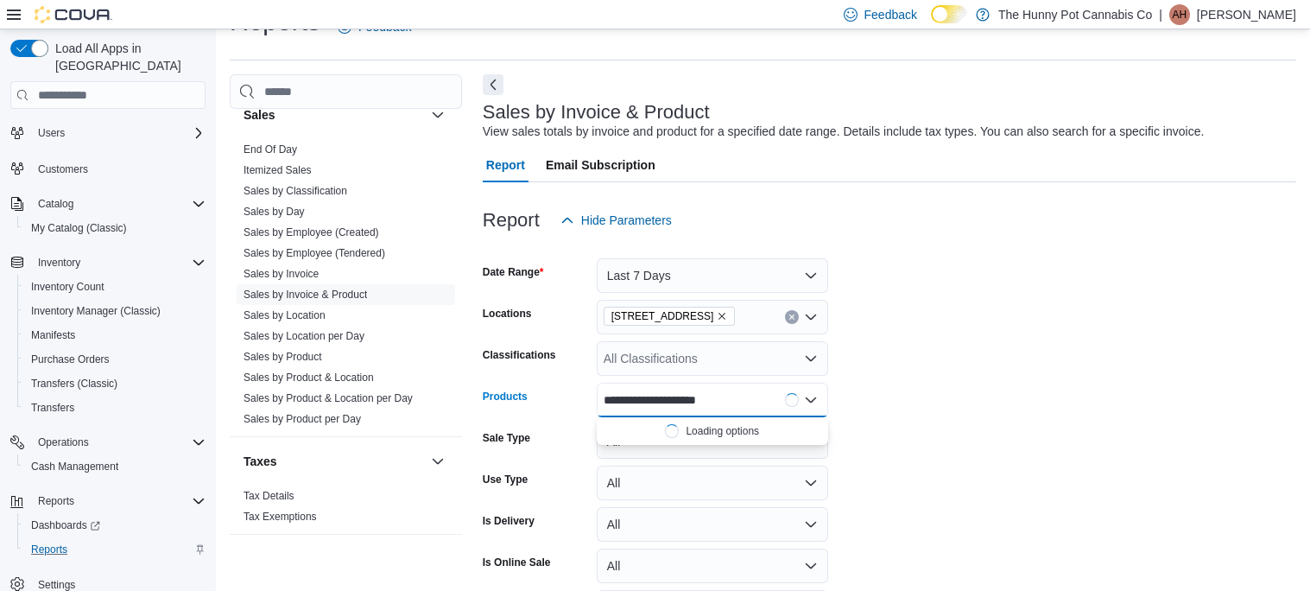
scroll to position [0, 0]
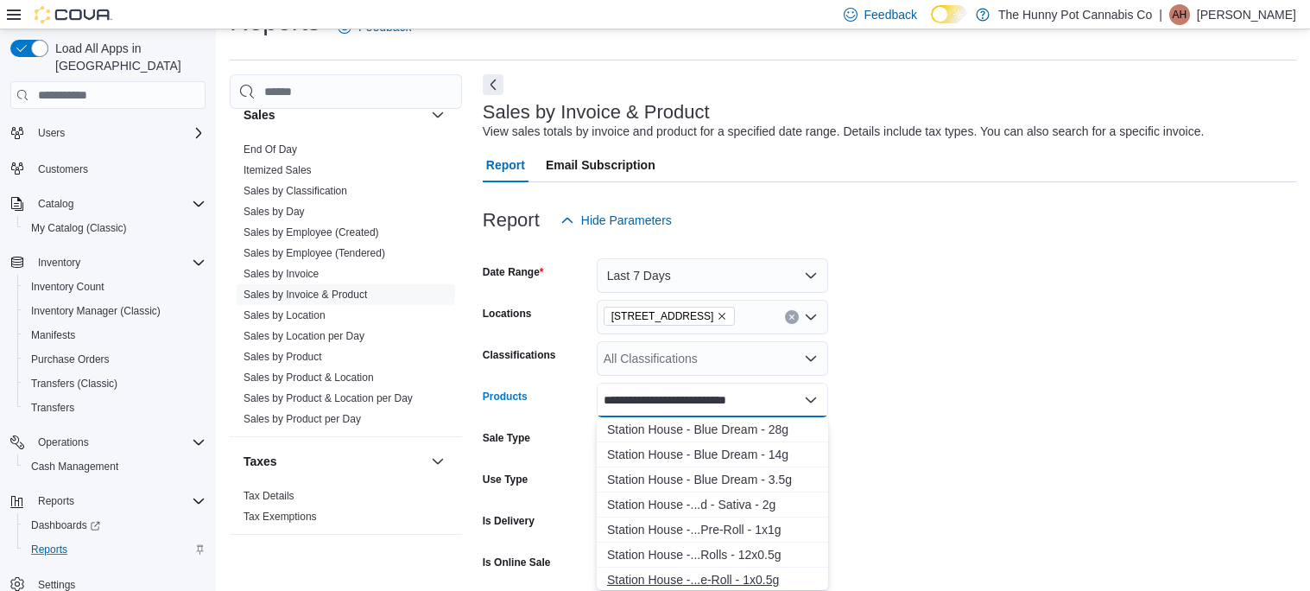
type input "**********"
click at [694, 573] on div "Station House -...e-Roll - 1x0.5g" at bounding box center [712, 579] width 211 height 17
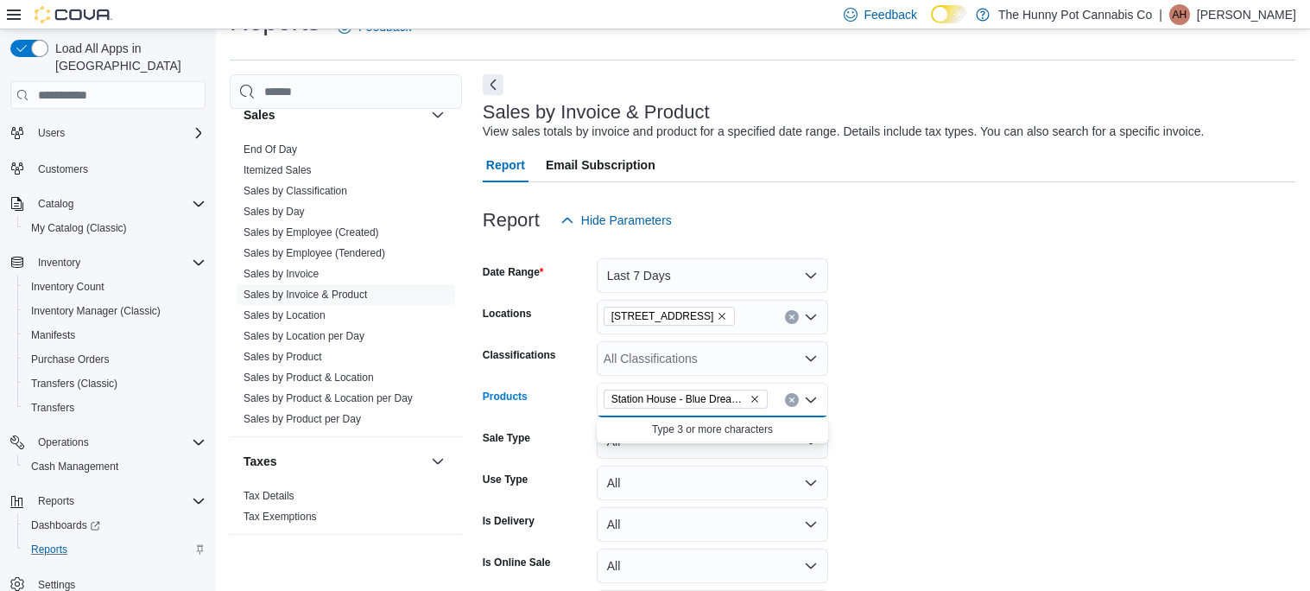
scroll to position [155, 0]
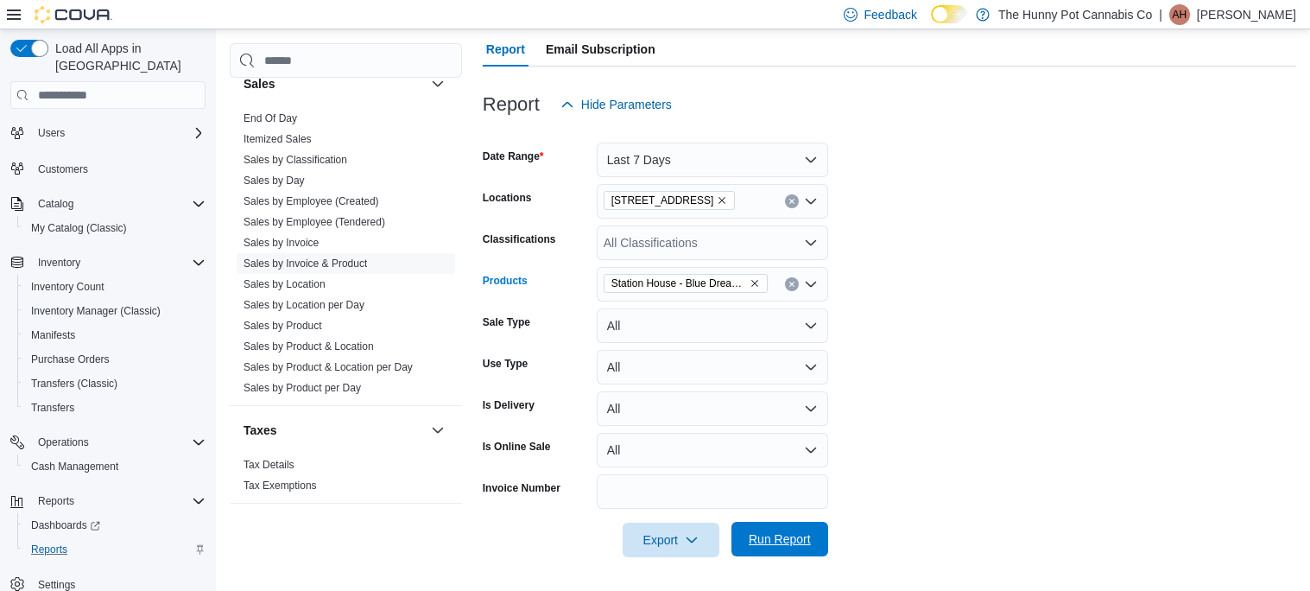
click at [780, 538] on span "Run Report" at bounding box center [780, 538] width 62 height 17
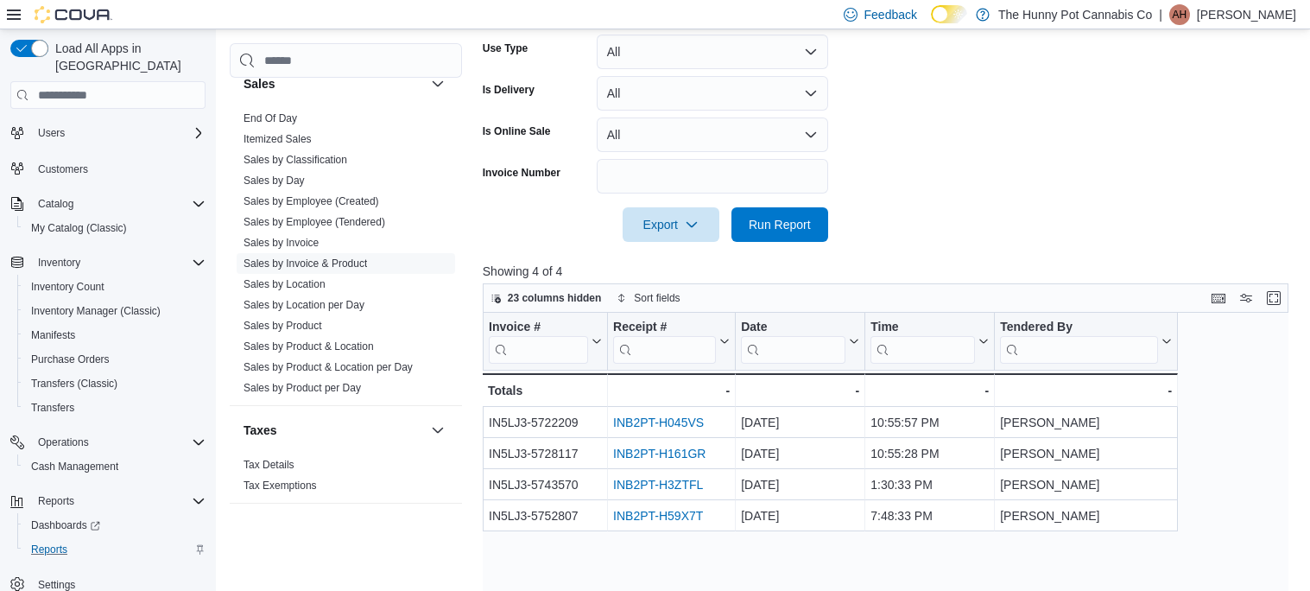
scroll to position [471, 0]
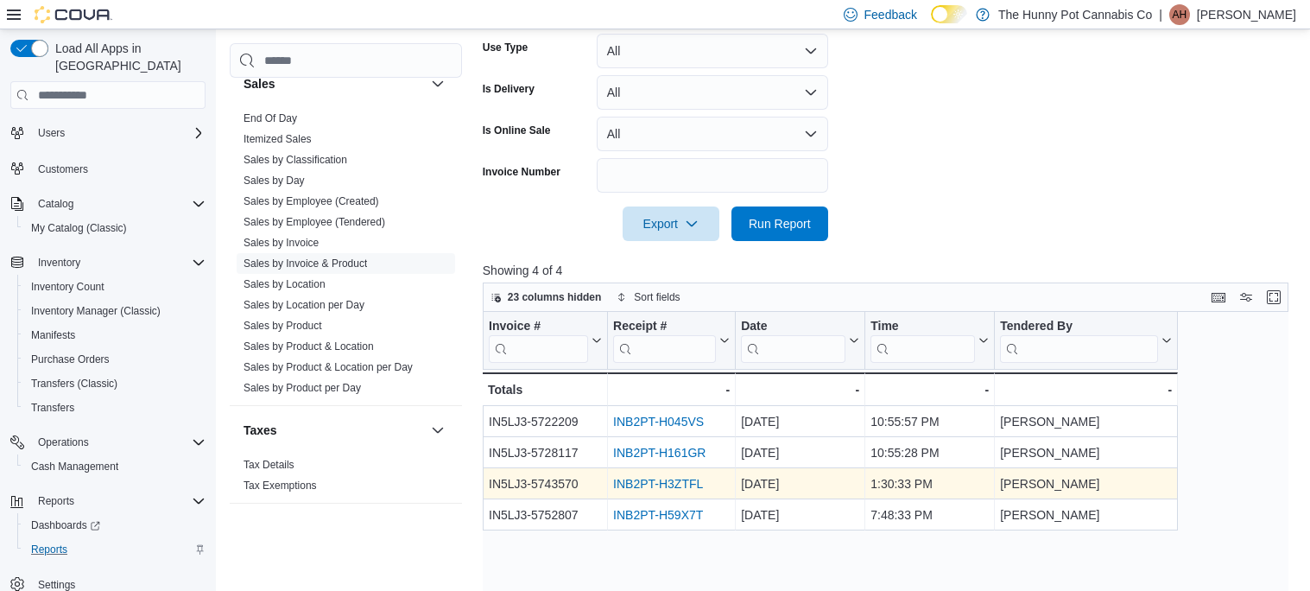
click at [651, 483] on link "INB2PT-H3ZTFL" at bounding box center [658, 484] width 90 height 14
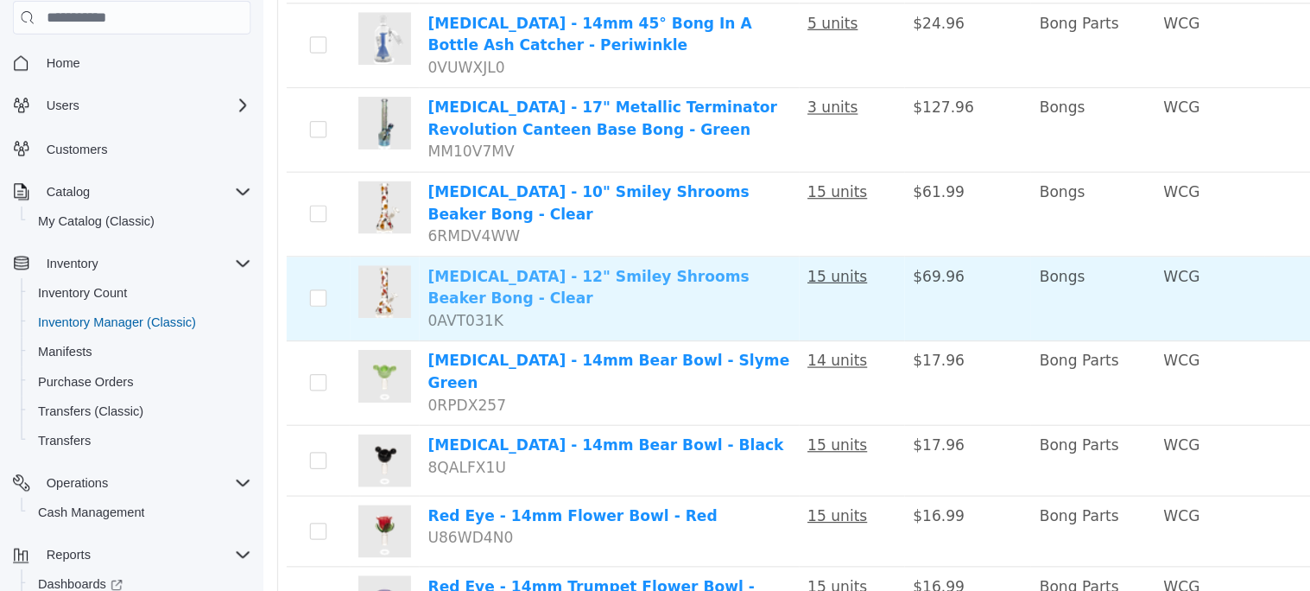
scroll to position [1253, 0]
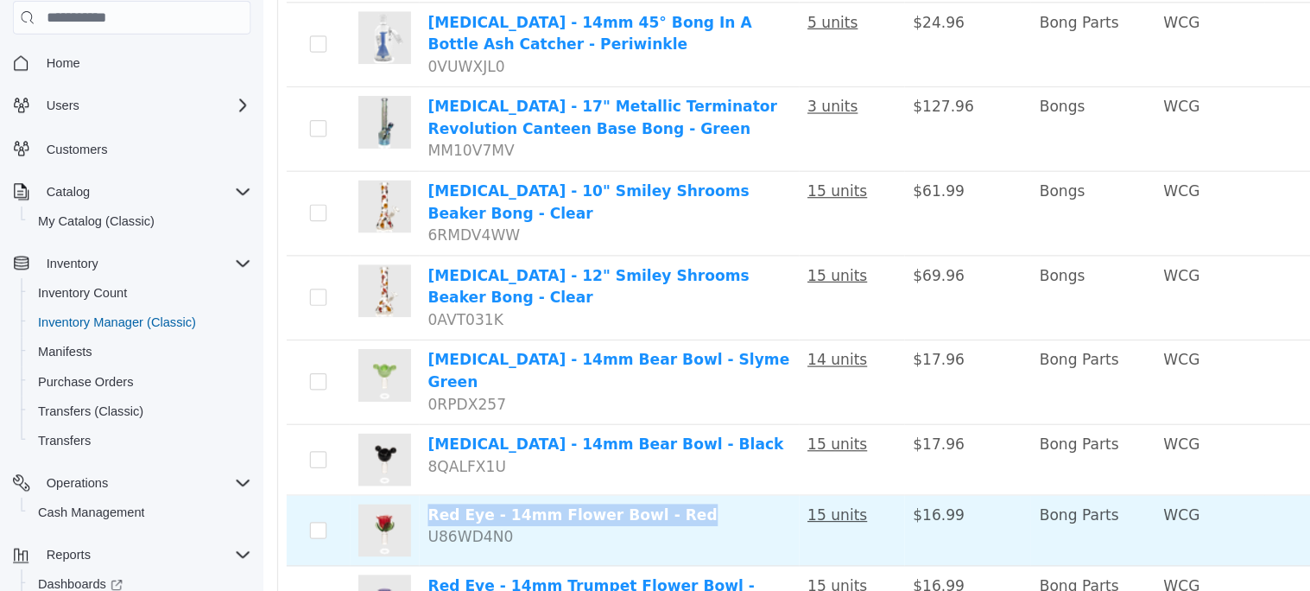
drag, startPoint x: 611, startPoint y: 301, endPoint x: 398, endPoint y: 296, distance: 213.4
click at [398, 395] on td "[MEDICAL_DATA] - 14mm Flower Bowl - Red U86WD4N0" at bounding box center [546, 424] width 311 height 58
copy link "Red Eye - 14mm Flower Bowl - Red"
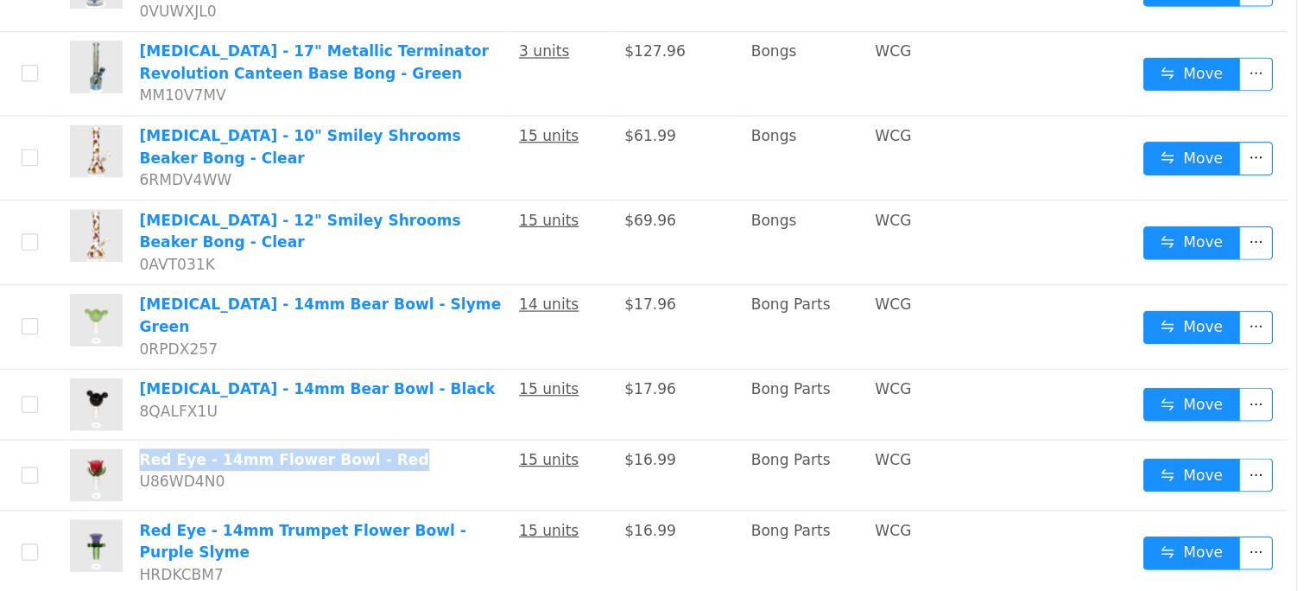
scroll to position [0, 0]
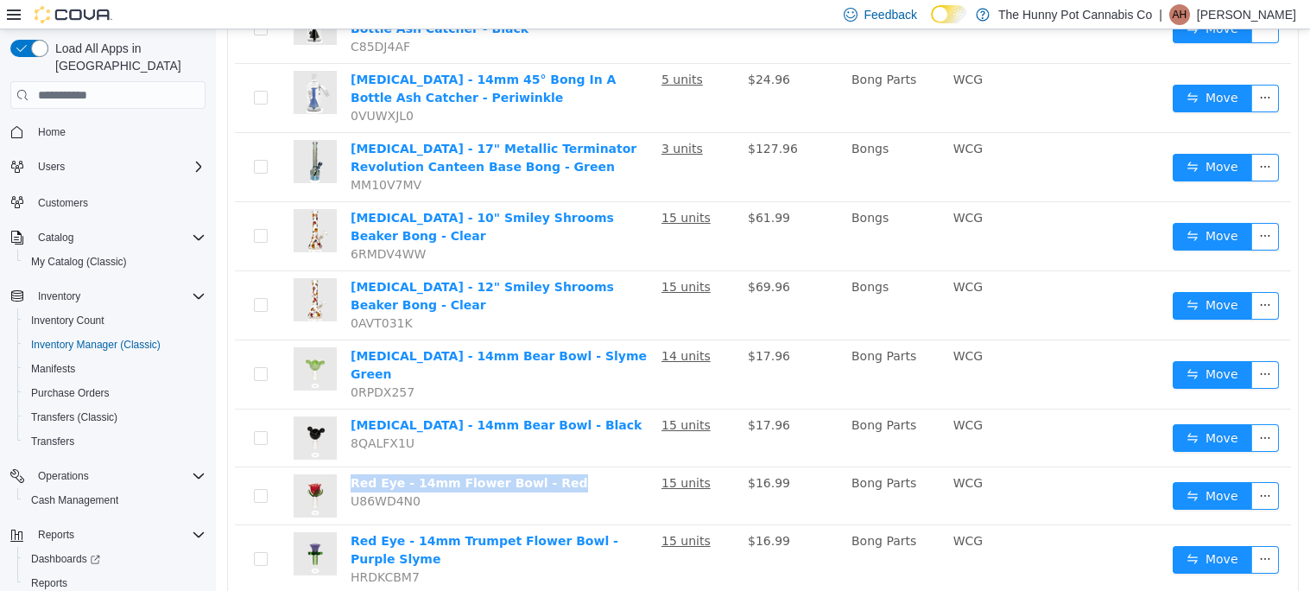
click at [1247, 540] on li "50 / page" at bounding box center [1255, 539] width 84 height 28
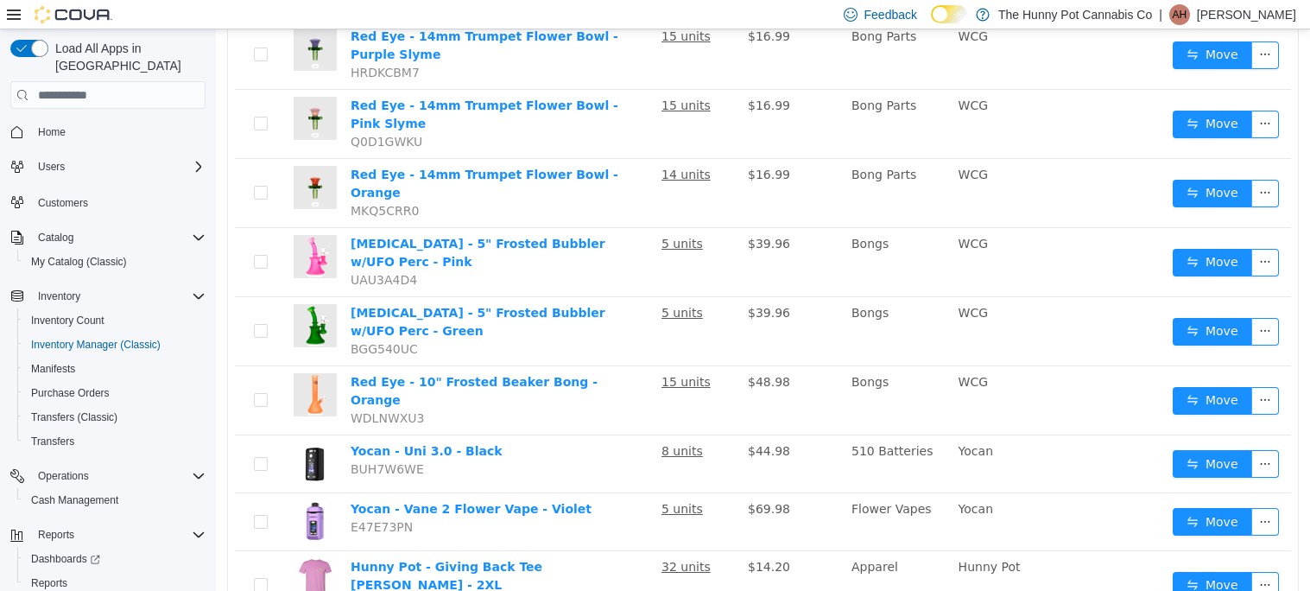
scroll to position [1777, 0]
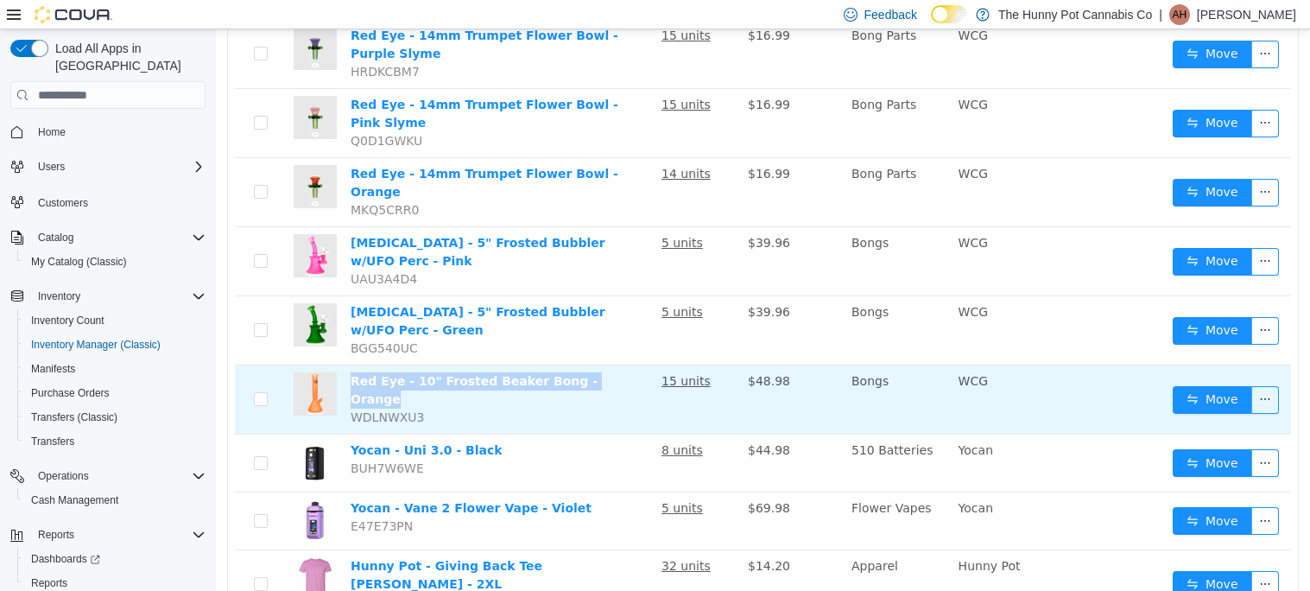
drag, startPoint x: 625, startPoint y: 224, endPoint x: 352, endPoint y: 232, distance: 273.0
click at [352, 365] on td "Red Eye - 10" Frosted Beaker Bong - Orange WDLNWXU3" at bounding box center [499, 399] width 311 height 69
copy link "Red Eye - 10" Frosted Beaker Bong - Orange"
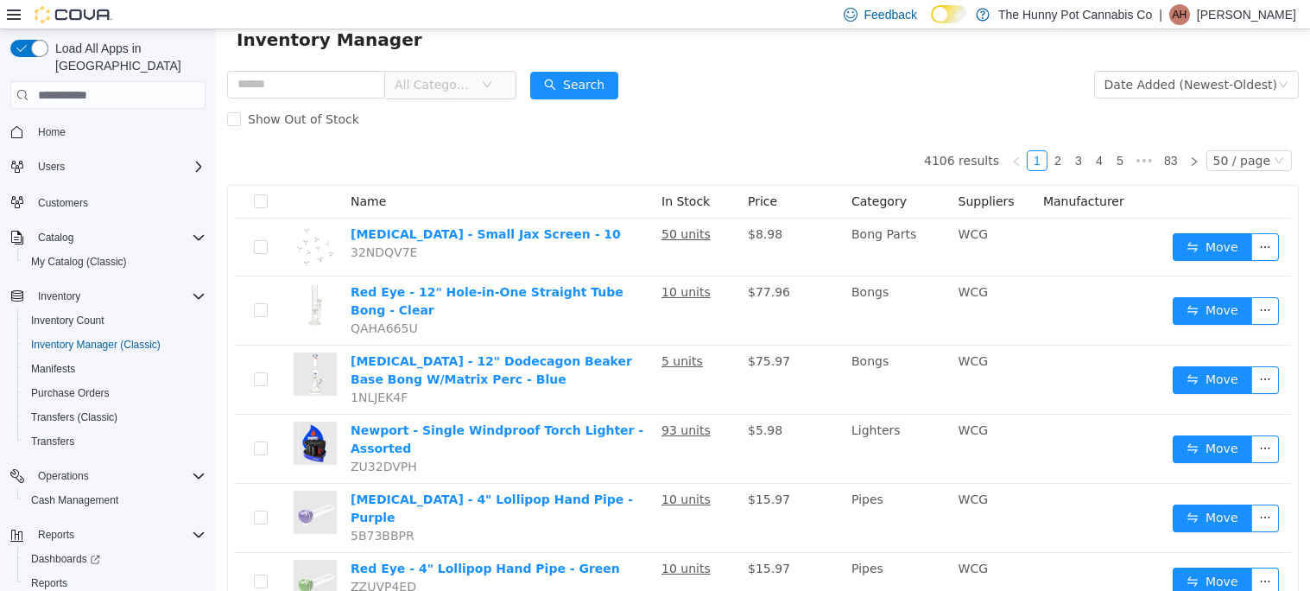
scroll to position [0, 0]
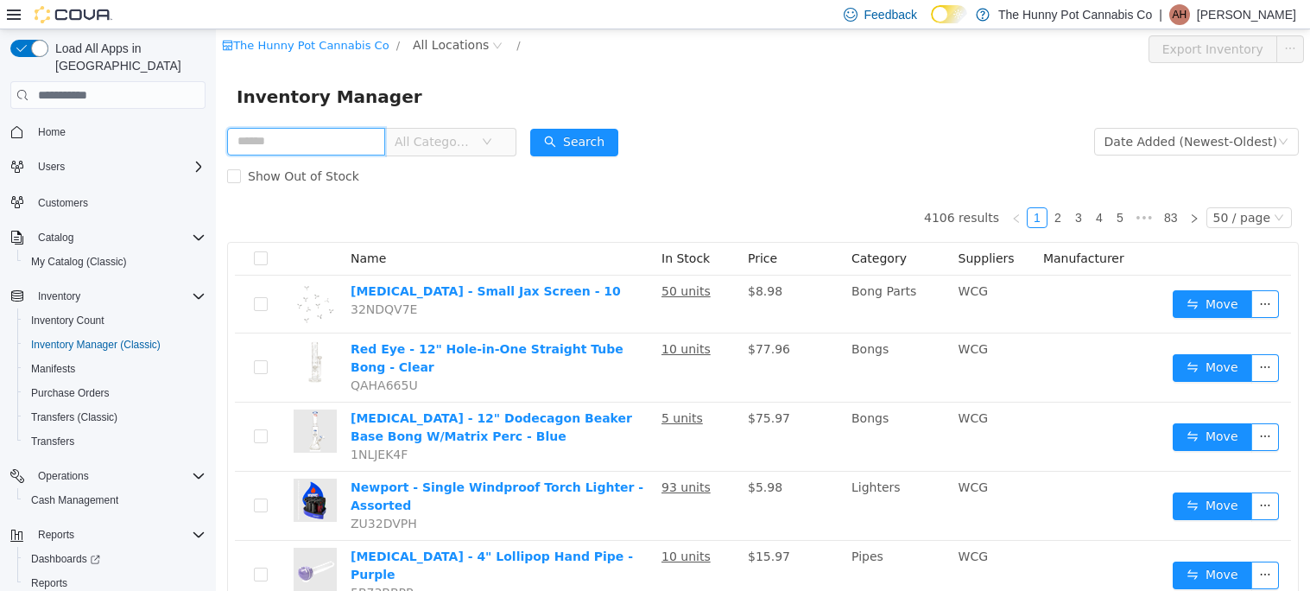
click at [303, 143] on input "text" at bounding box center [306, 142] width 158 height 28
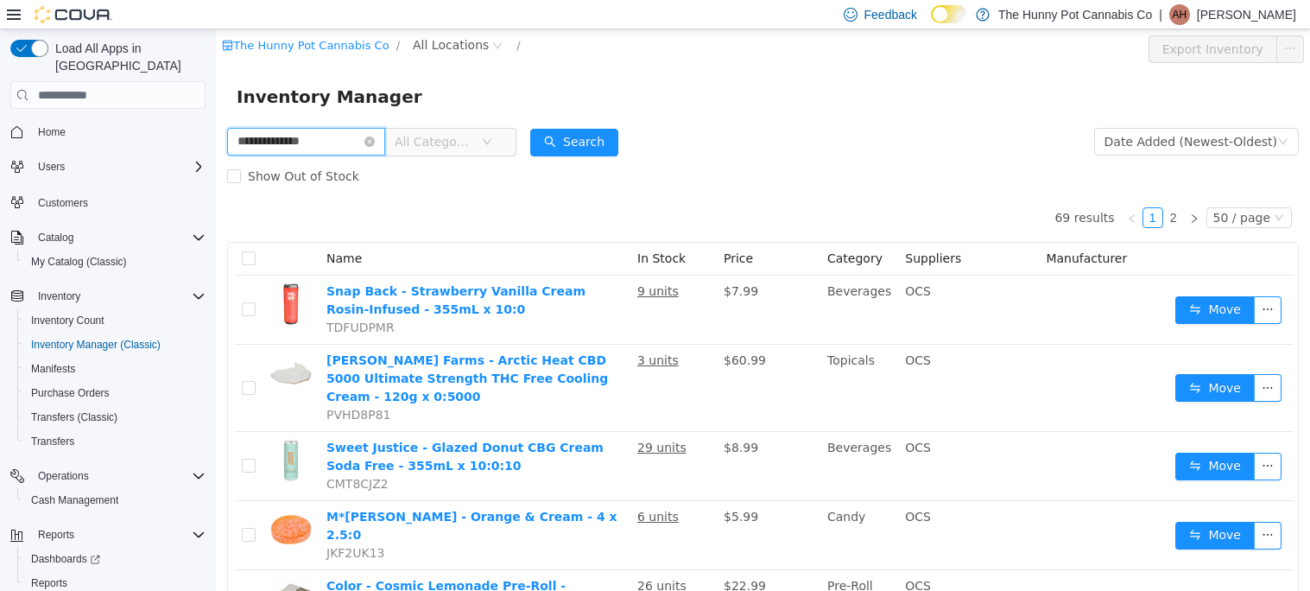
type input "**********"
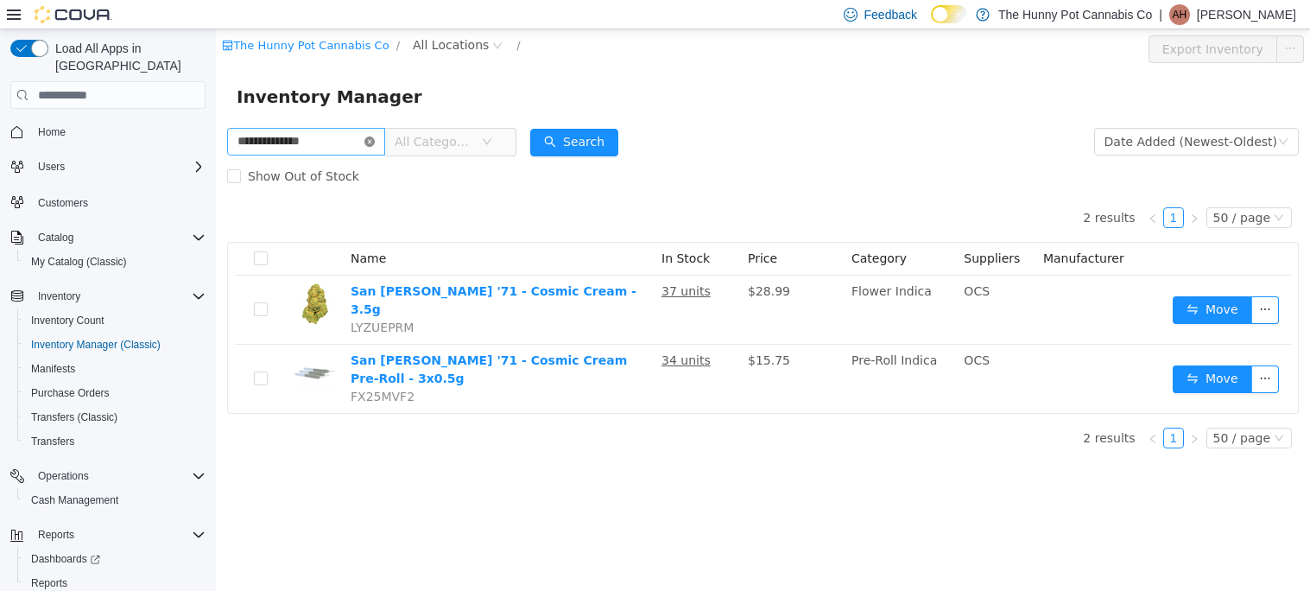
click at [375, 142] on icon "icon: close-circle" at bounding box center [369, 141] width 10 height 10
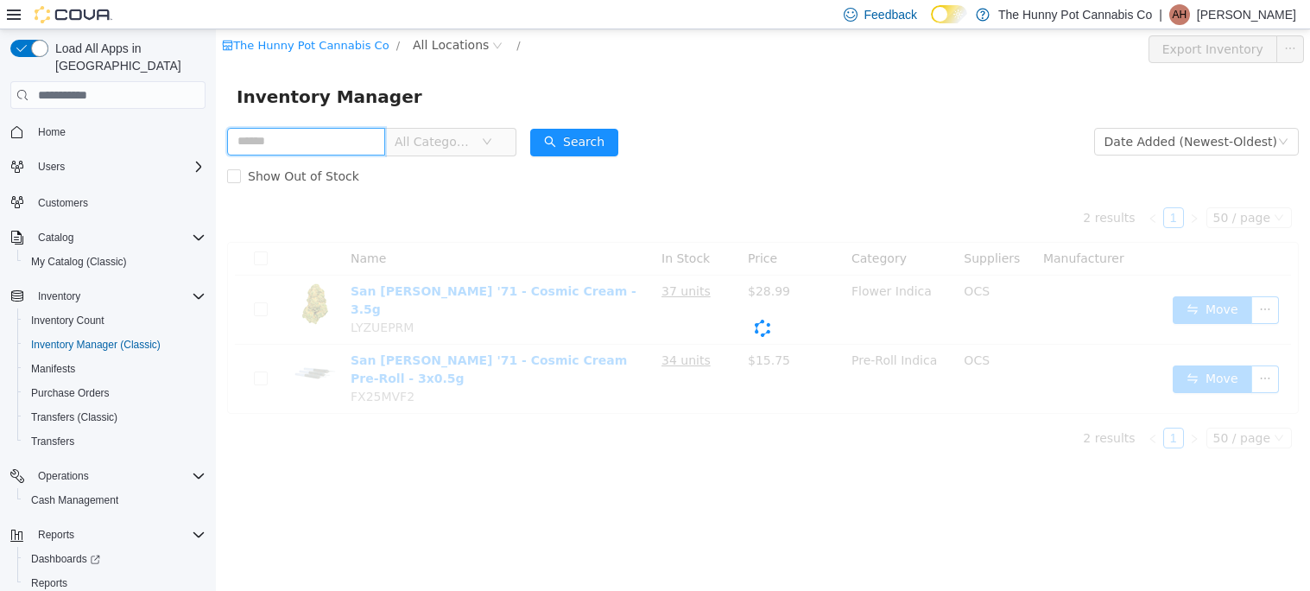
click at [358, 143] on input "text" at bounding box center [306, 142] width 158 height 28
click at [505, 94] on div "Inventory Manager" at bounding box center [763, 97] width 1053 height 28
